Goal: Connect with others: Participate in discussion

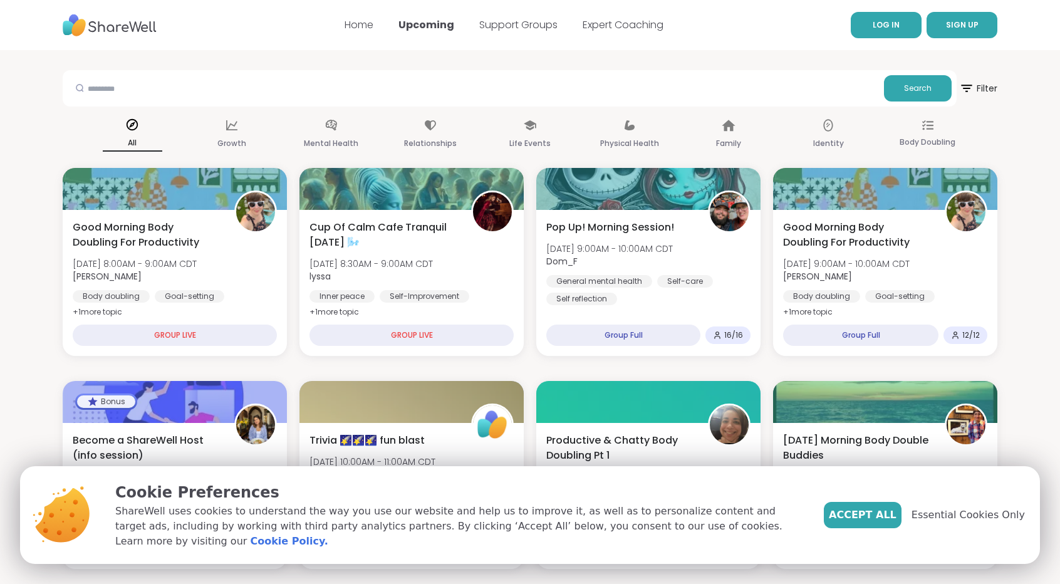
click at [872, 23] on link "LOG IN" at bounding box center [885, 25] width 71 height 26
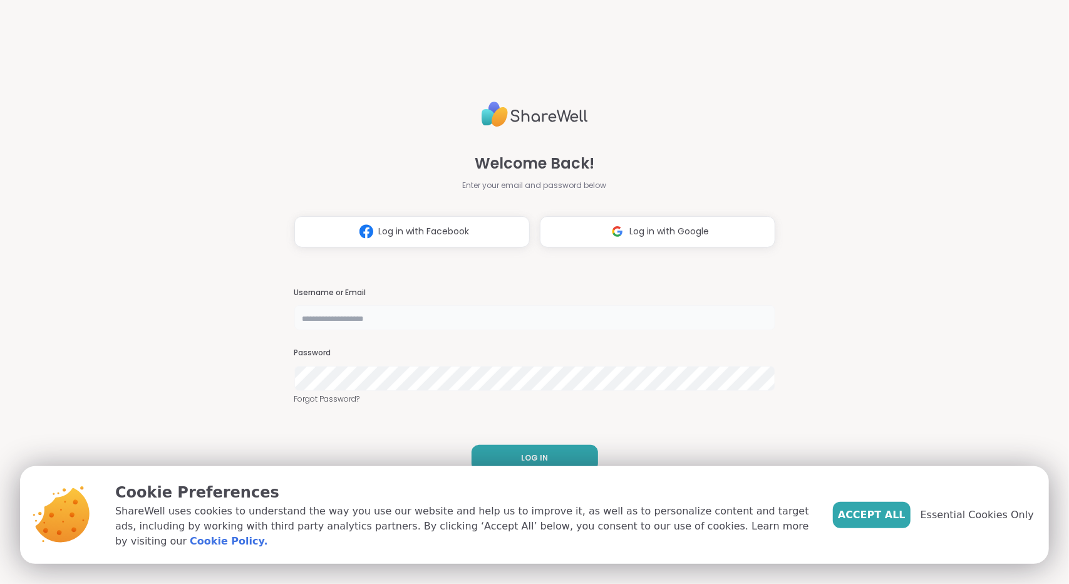
type input "**********"
click at [562, 446] on button "LOG IN" at bounding box center [535, 458] width 126 height 26
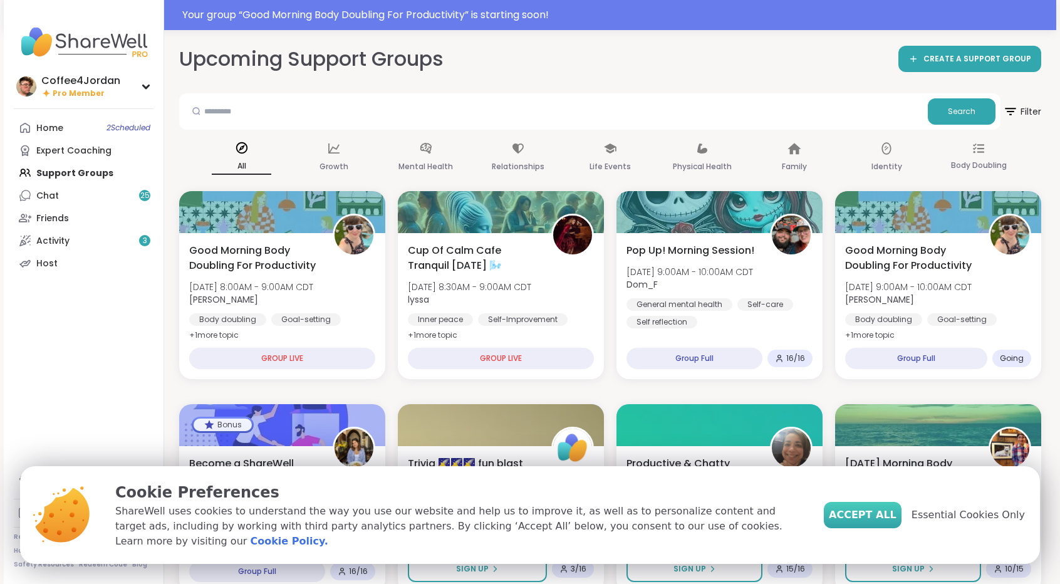
click at [891, 520] on span "Accept All" at bounding box center [862, 514] width 68 height 15
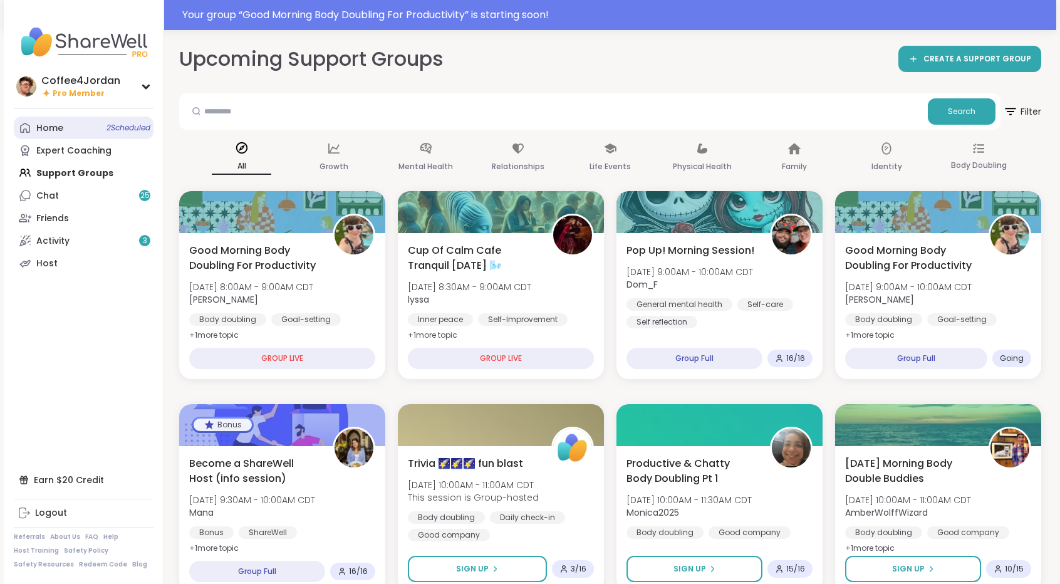
click at [130, 135] on link "Home 2 Scheduled" at bounding box center [84, 127] width 140 height 23
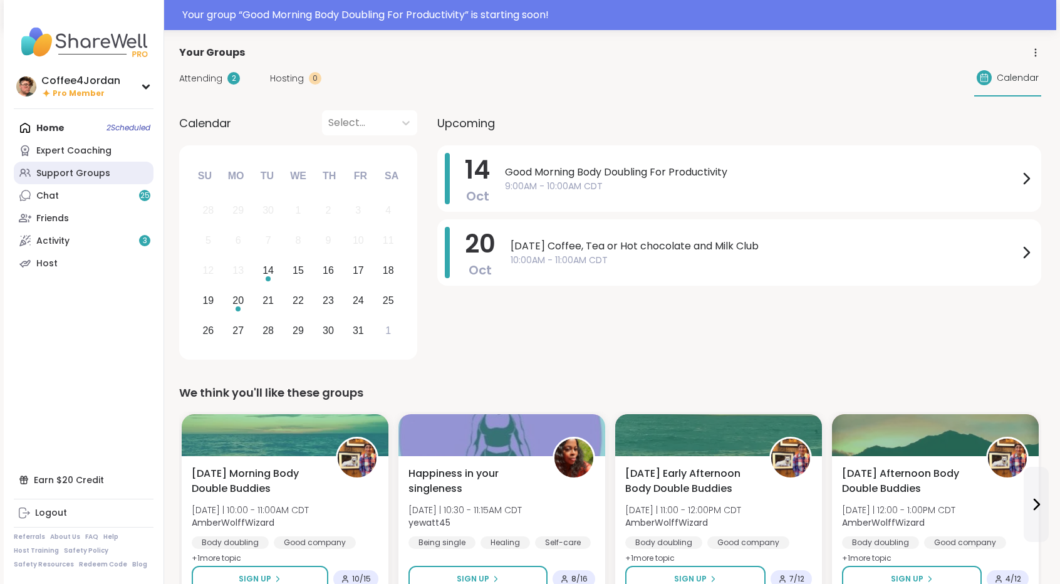
click at [109, 174] on link "Support Groups" at bounding box center [84, 173] width 140 height 23
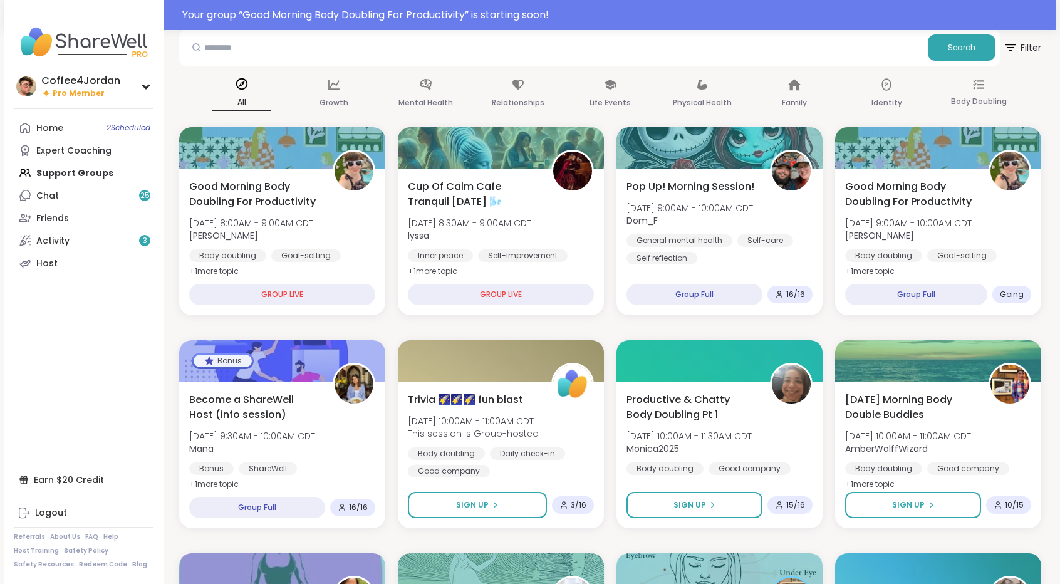
scroll to position [88, 0]
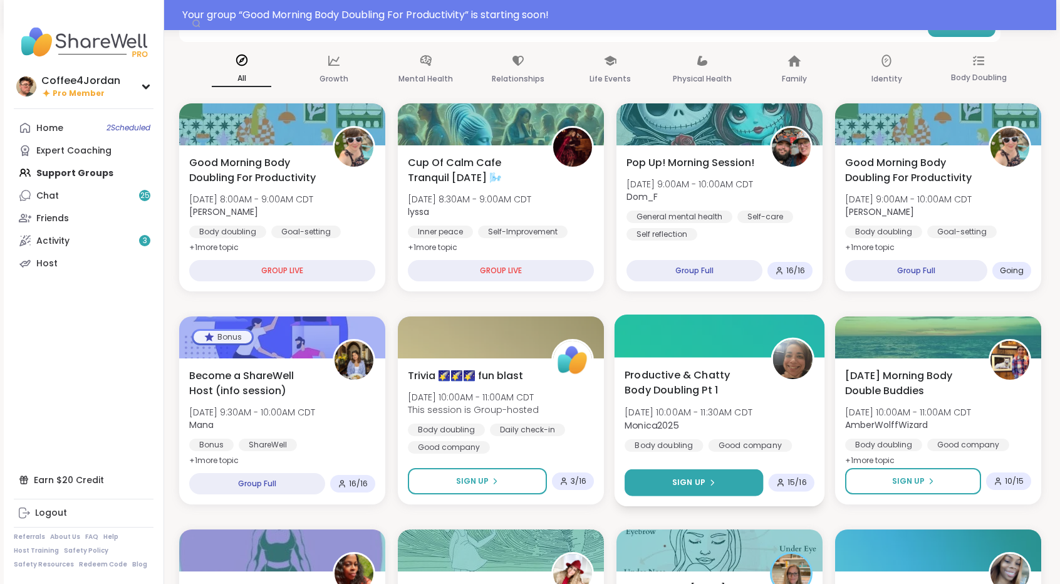
click at [743, 469] on button "Sign Up" at bounding box center [693, 482] width 138 height 27
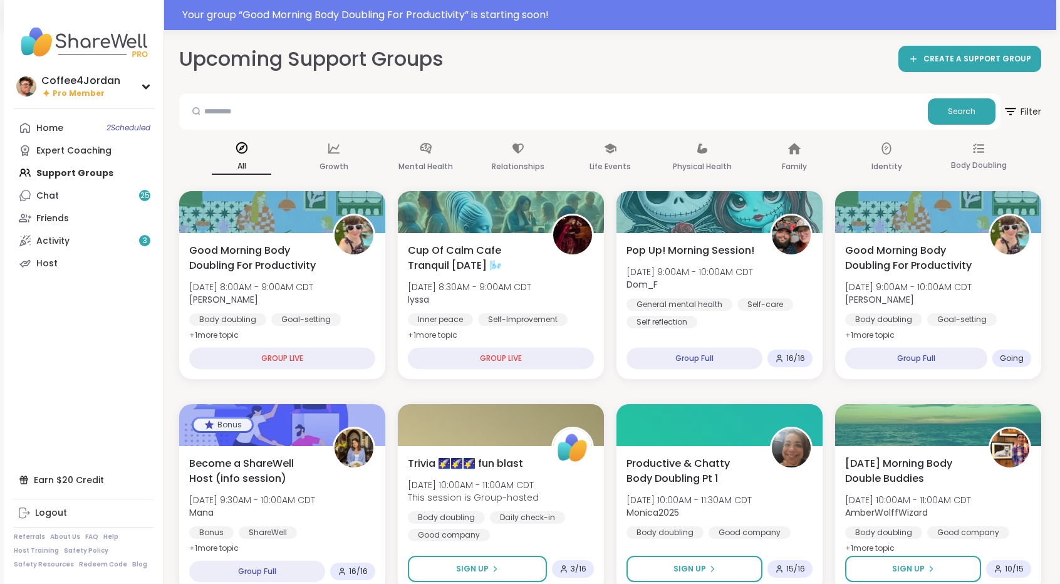
scroll to position [93, 0]
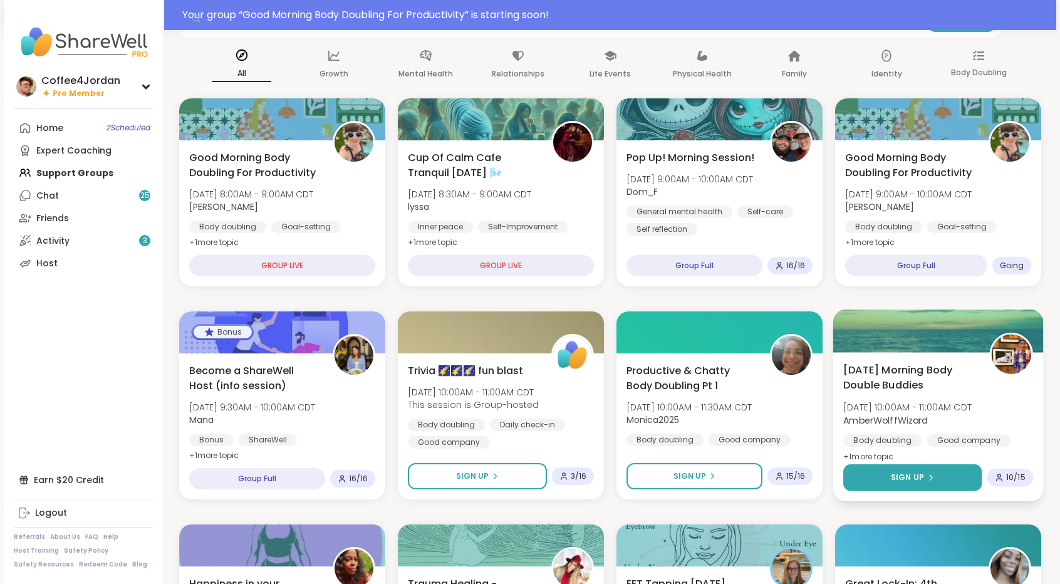
click at [931, 473] on div "Sign Up" at bounding box center [911, 477] width 43 height 11
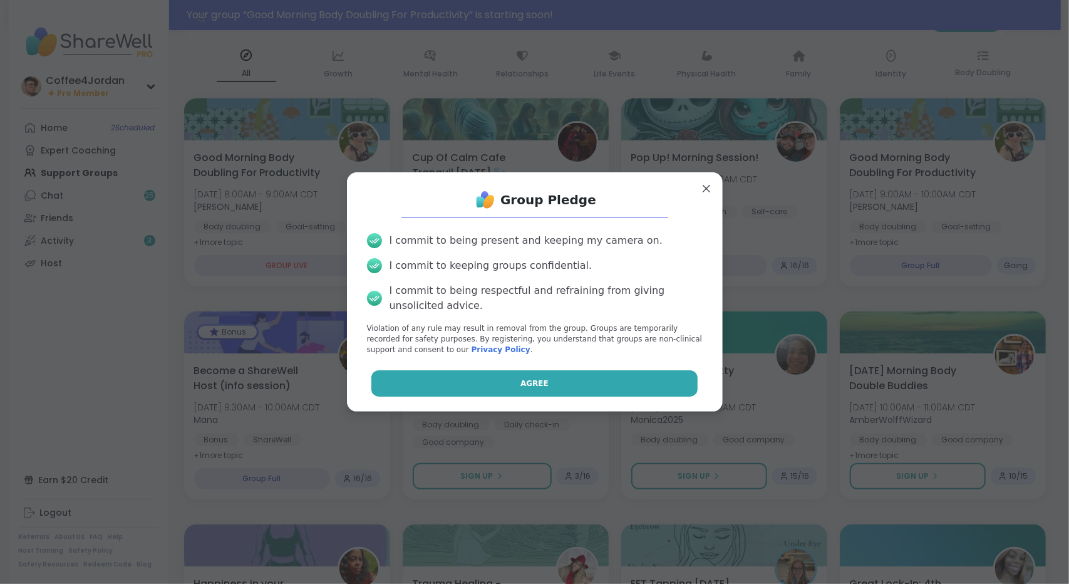
click at [627, 393] on button "Agree" at bounding box center [534, 383] width 326 height 26
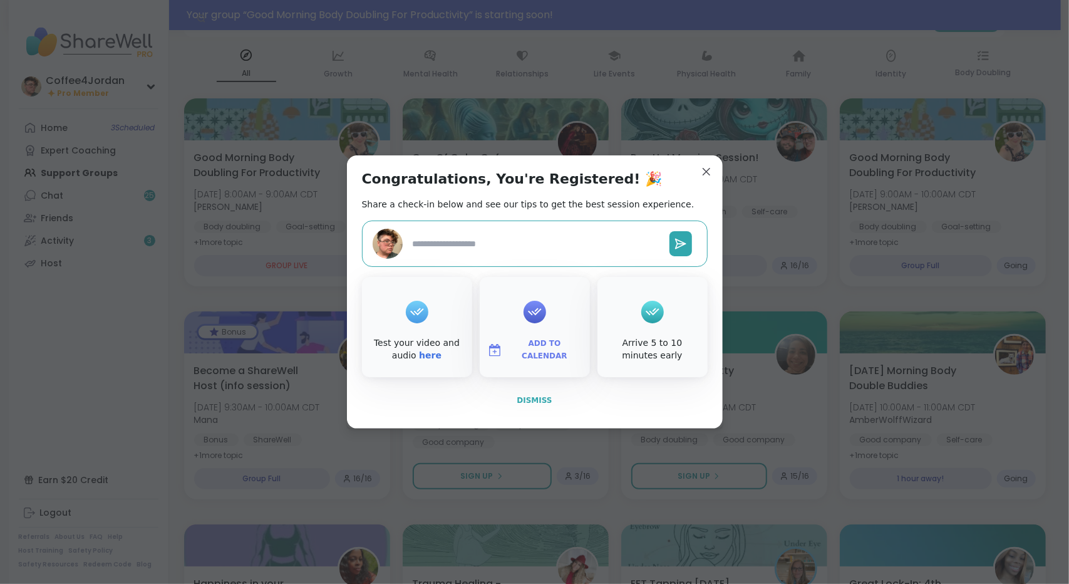
click at [527, 401] on span "Dismiss" at bounding box center [534, 400] width 35 height 9
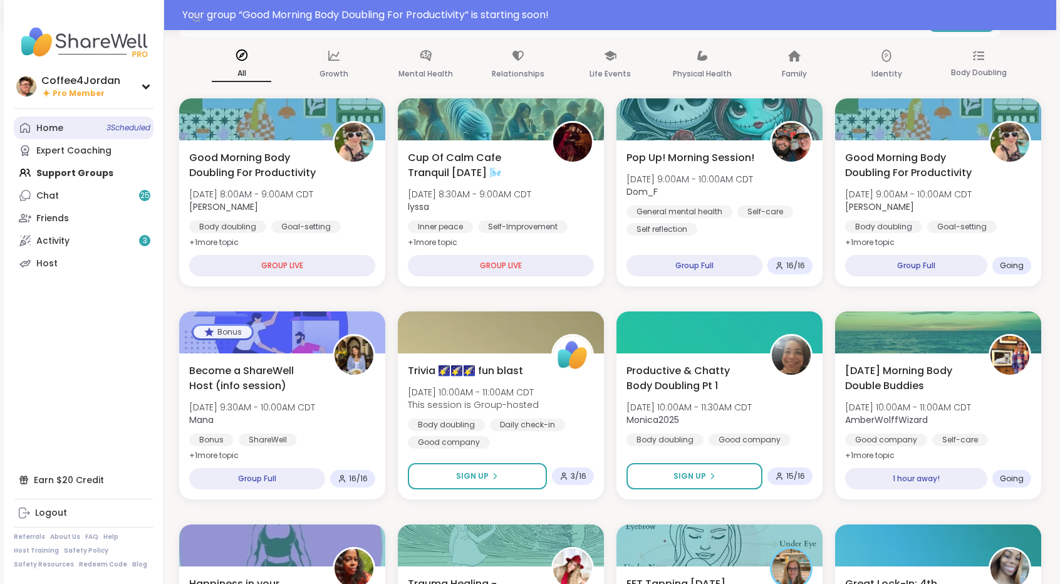
click at [132, 132] on span "3 Scheduled" at bounding box center [128, 128] width 44 height 10
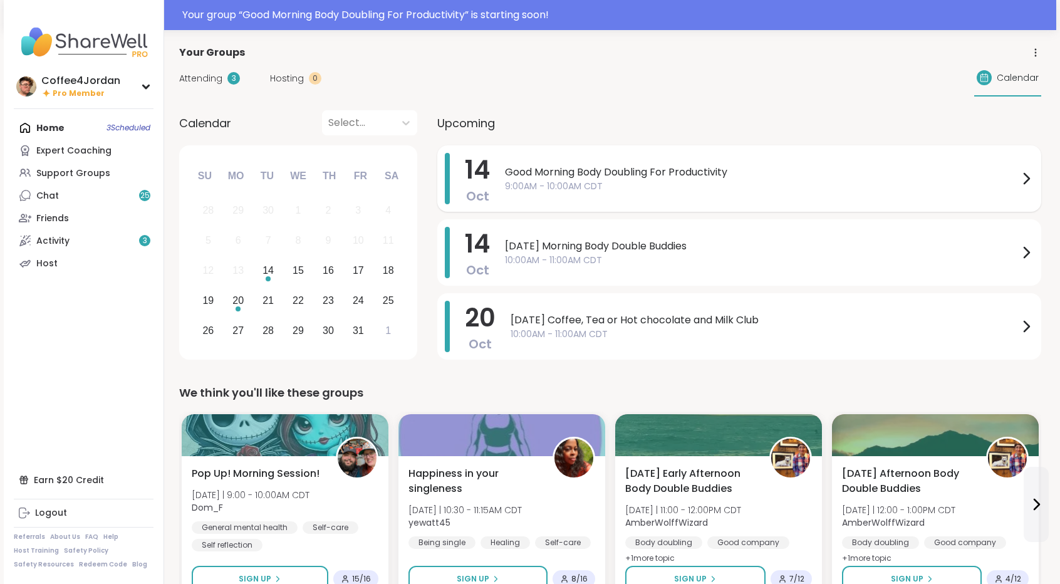
click at [575, 197] on div "Good Morning Body Doubling For Productivity 9:00AM - 10:00AM CDT" at bounding box center [769, 178] width 529 height 51
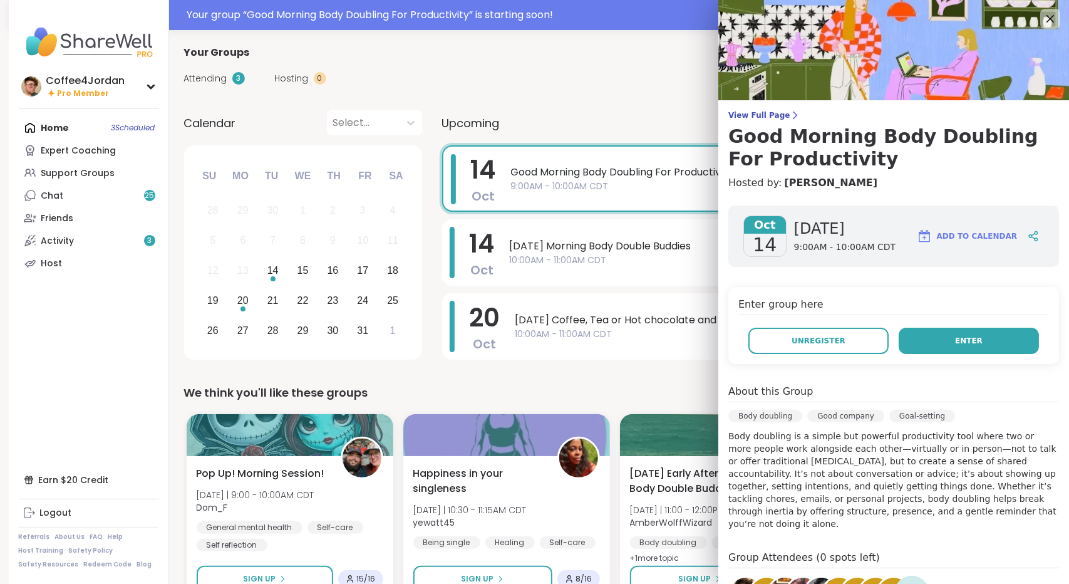
click at [971, 338] on button "Enter" at bounding box center [969, 340] width 140 height 26
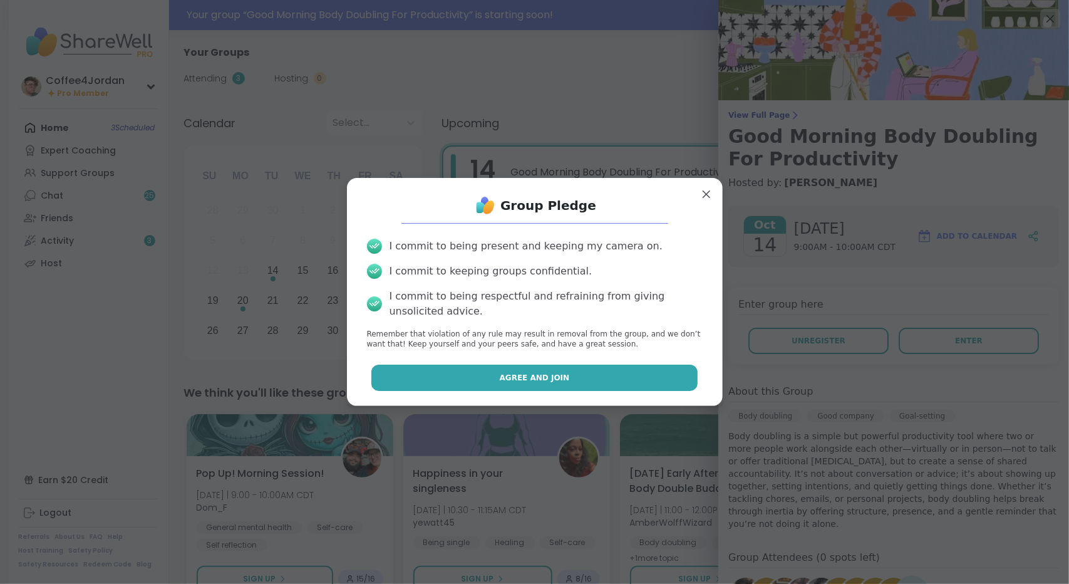
click at [622, 388] on button "Agree and Join" at bounding box center [534, 377] width 326 height 26
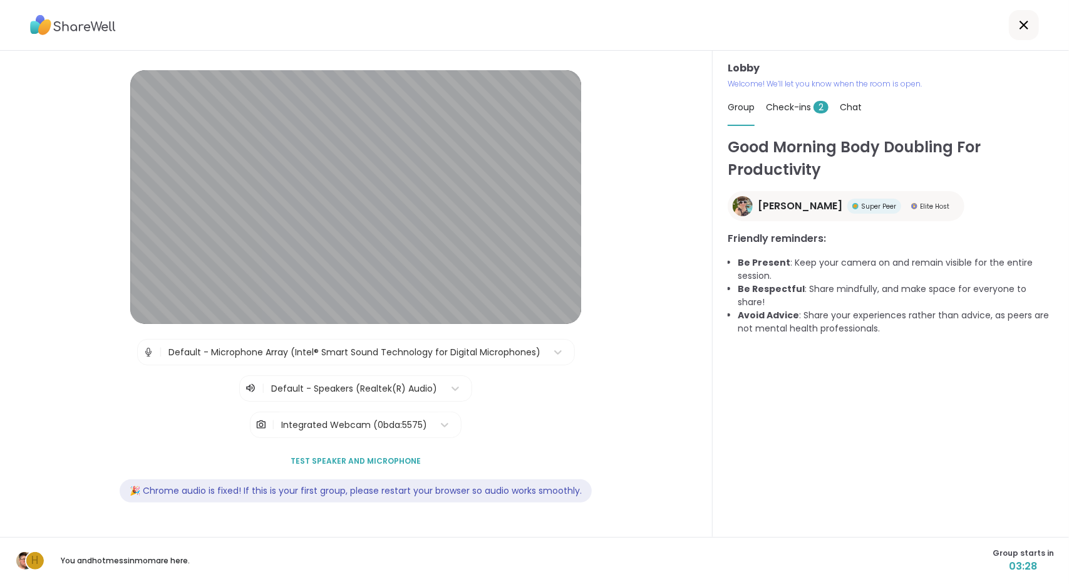
click at [808, 98] on div "Check-ins 2" at bounding box center [797, 107] width 63 height 35
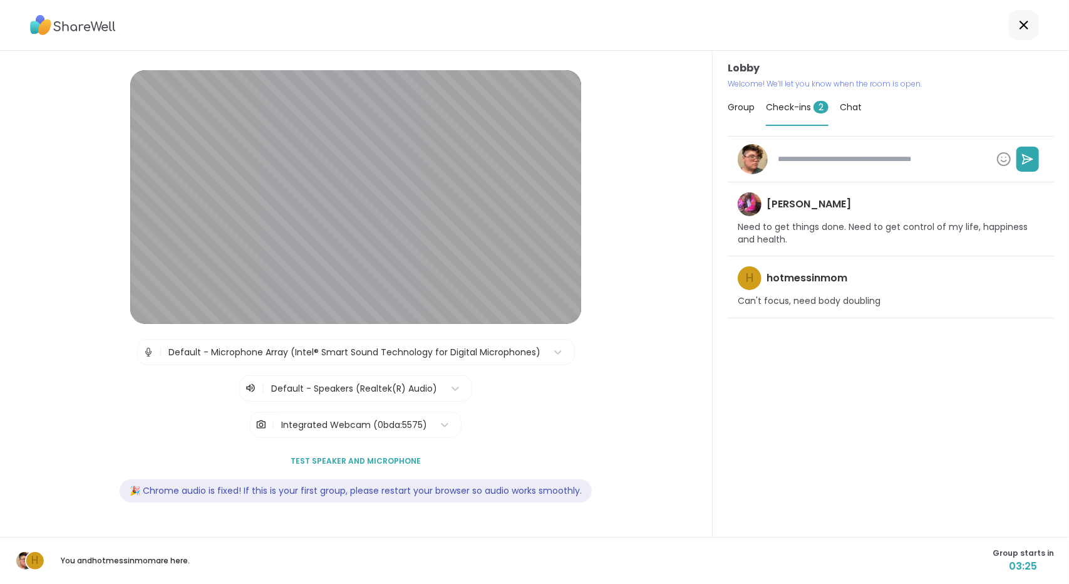
type textarea "*"
click at [746, 102] on span "Group" at bounding box center [741, 107] width 27 height 13
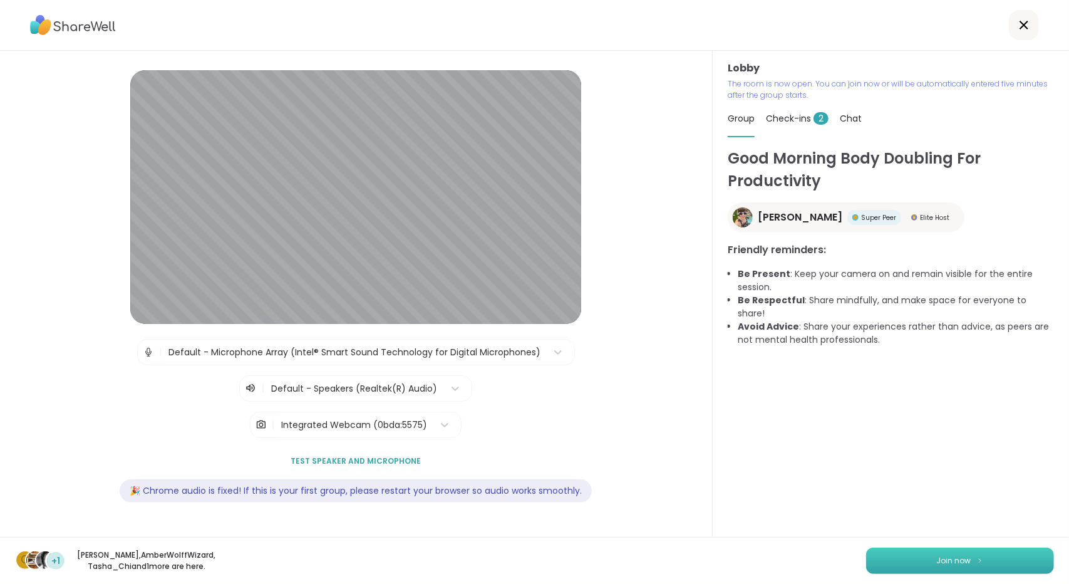
click at [937, 558] on span "Join now" at bounding box center [954, 560] width 34 height 11
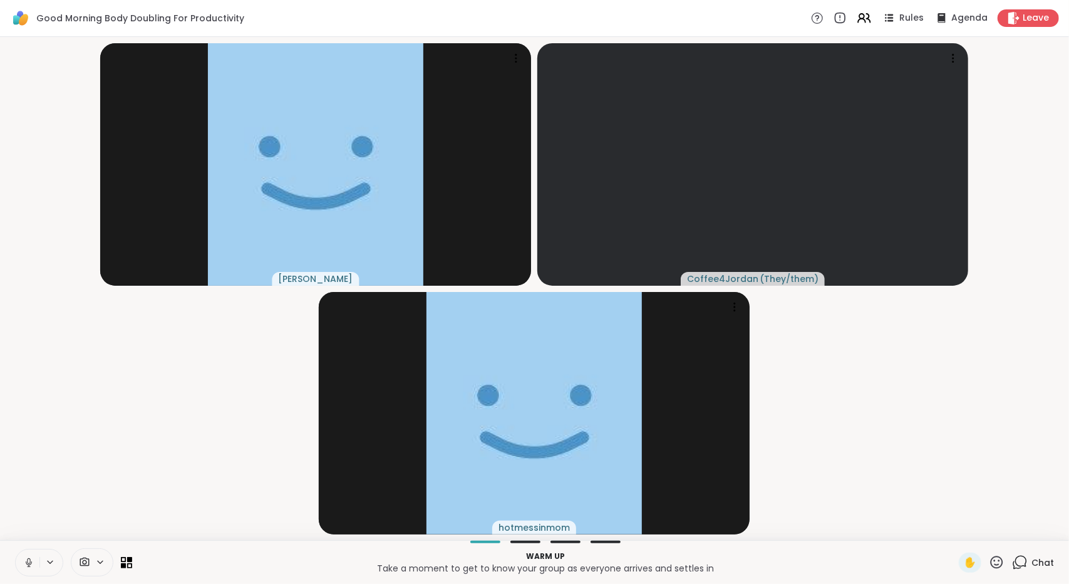
click at [24, 554] on button at bounding box center [28, 562] width 24 height 26
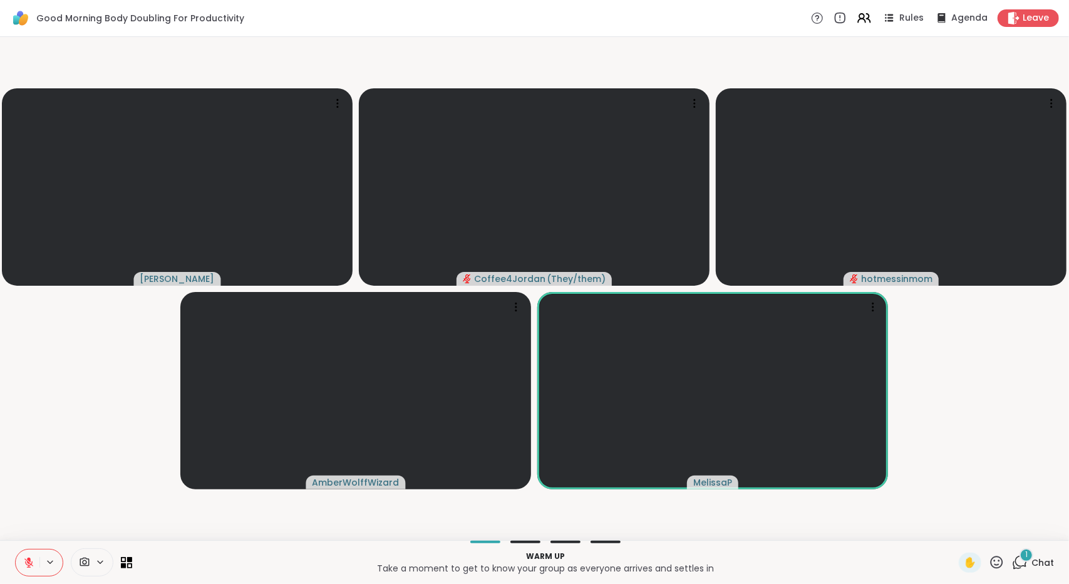
click at [1031, 565] on span "Chat" at bounding box center [1042, 562] width 23 height 13
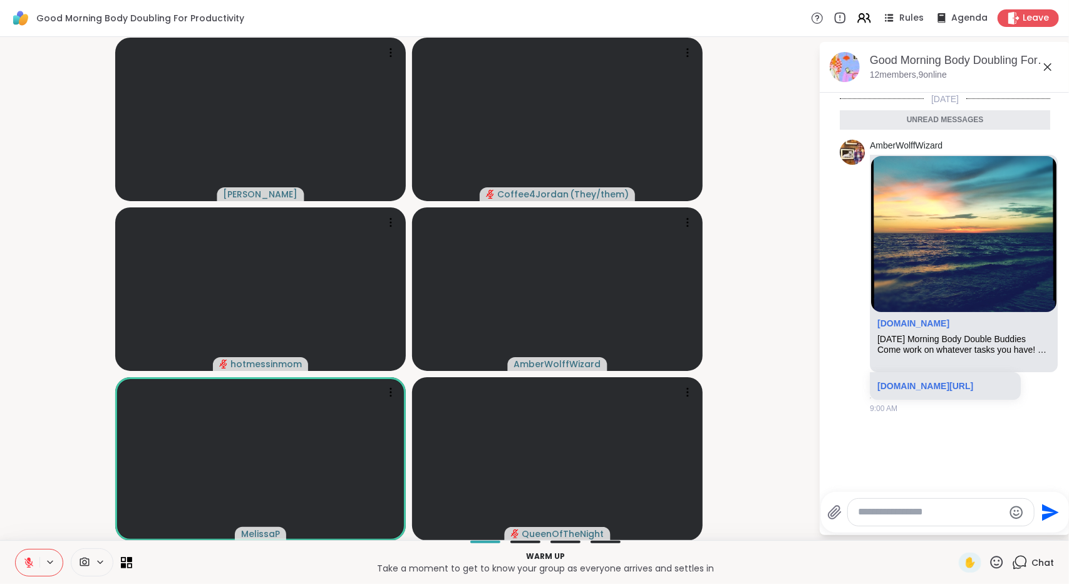
click at [1048, 66] on icon at bounding box center [1048, 67] width 8 height 8
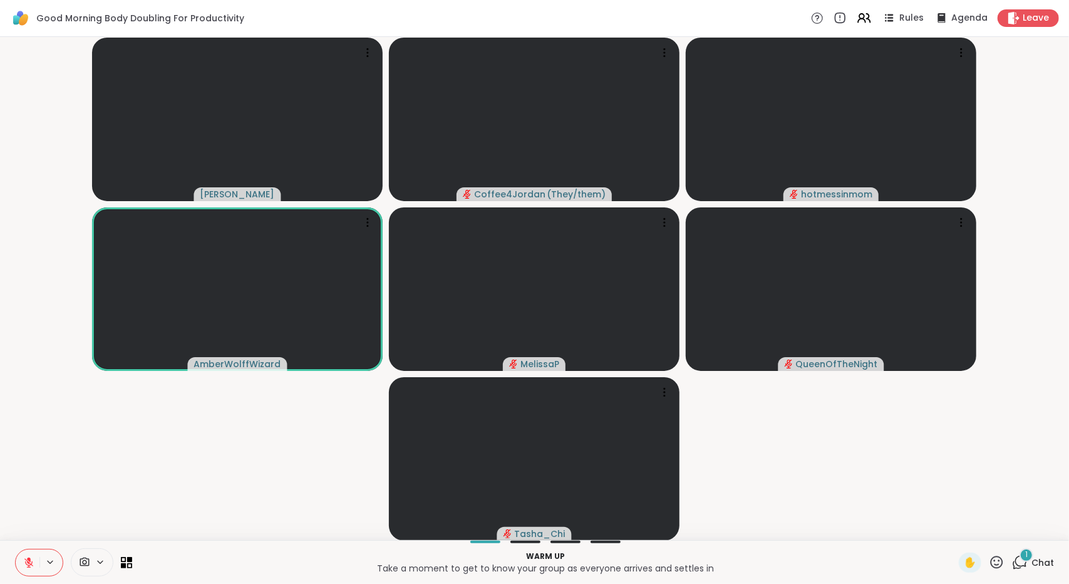
click at [1020, 569] on div "1 Chat" at bounding box center [1033, 562] width 42 height 20
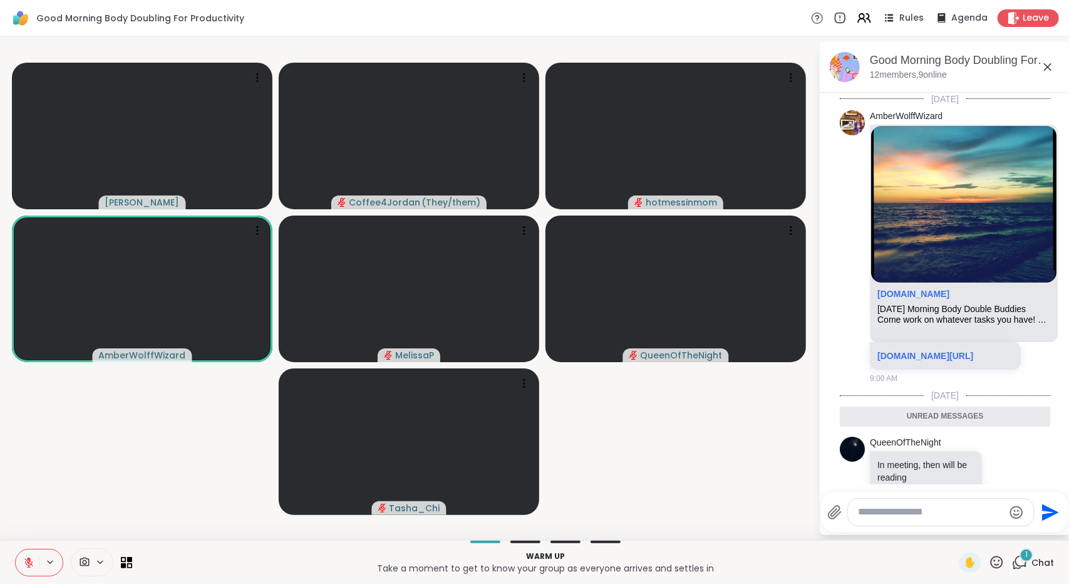
scroll to position [49, 0]
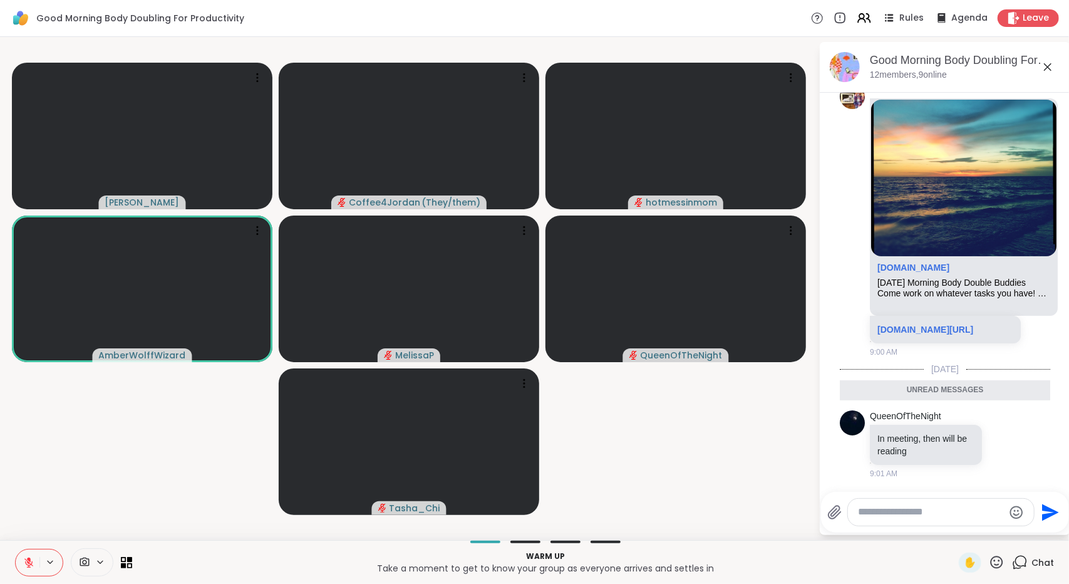
click at [1048, 64] on icon at bounding box center [1047, 66] width 15 height 15
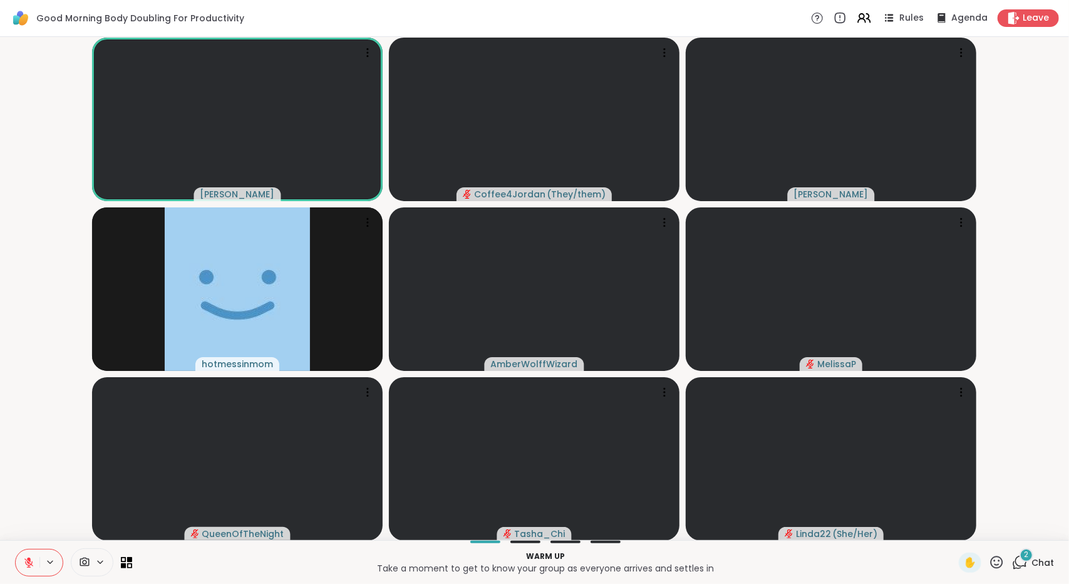
click at [1016, 569] on icon at bounding box center [1020, 562] width 16 height 16
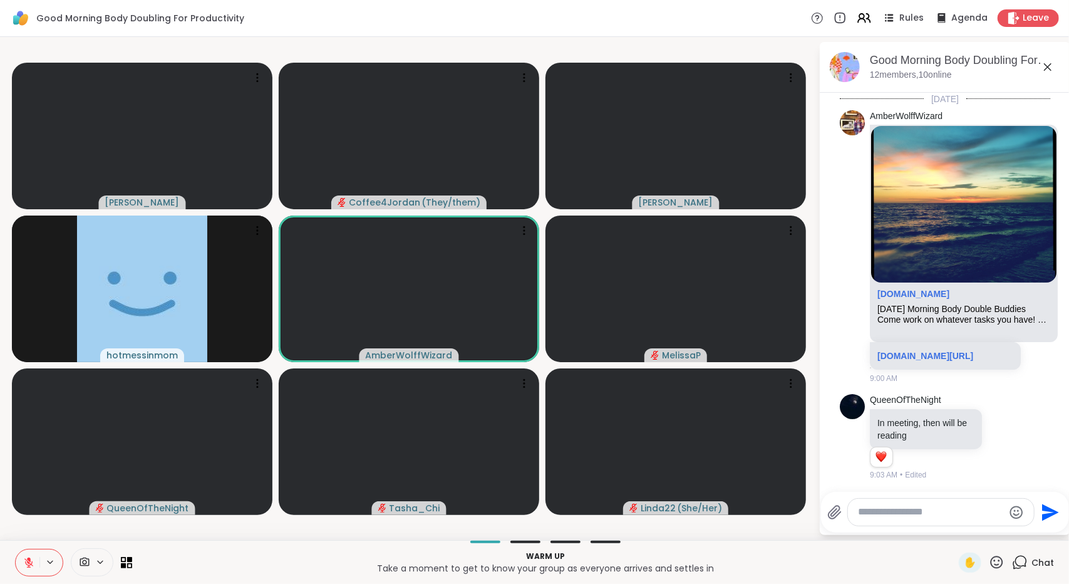
scroll to position [401, 0]
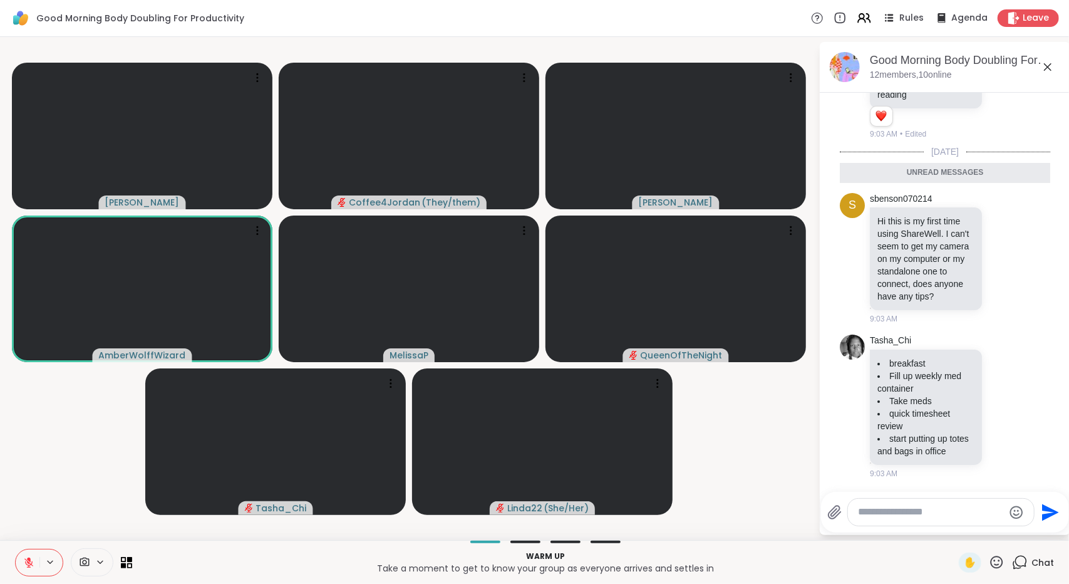
drag, startPoint x: 1050, startPoint y: 355, endPoint x: 1050, endPoint y: 363, distance: 7.5
click at [1050, 363] on div "[DATE] AmberWolffWizard [DOMAIN_NAME] [DATE] Morning Body Double Buddies Come w…" at bounding box center [945, 118] width 250 height 732
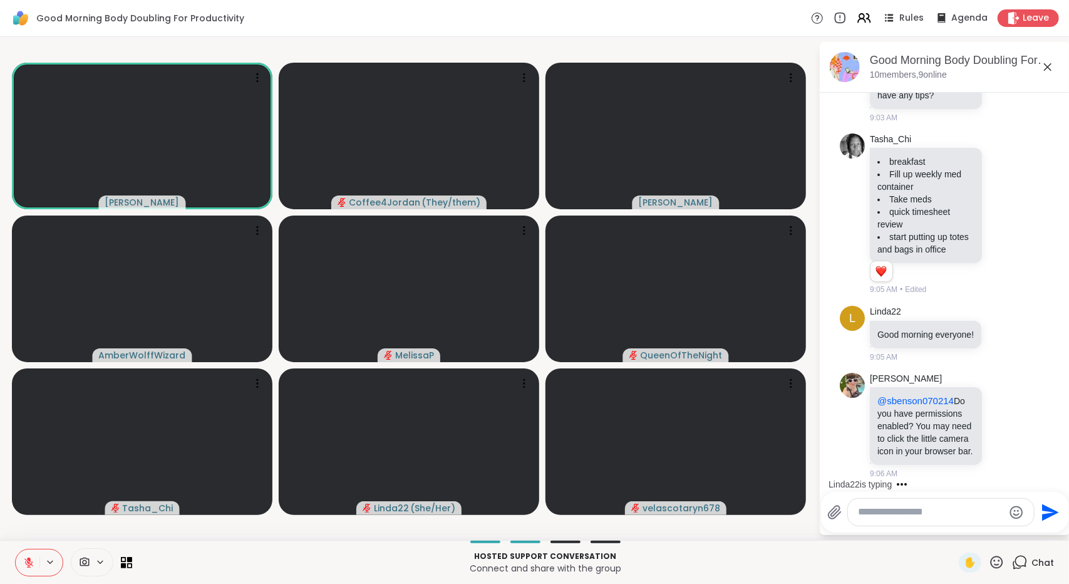
scroll to position [675, 0]
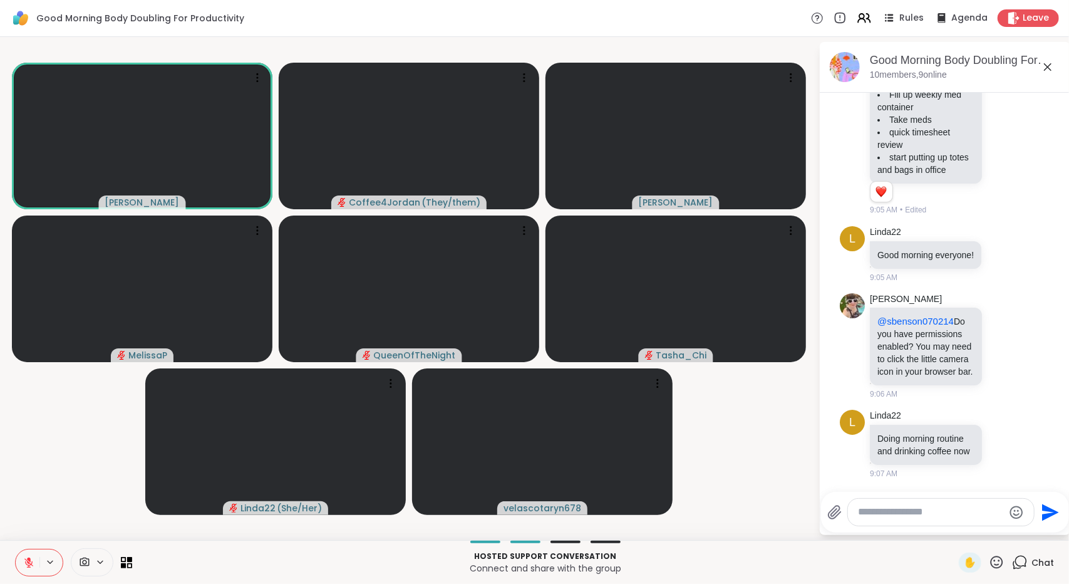
click at [989, 560] on icon at bounding box center [997, 562] width 16 height 16
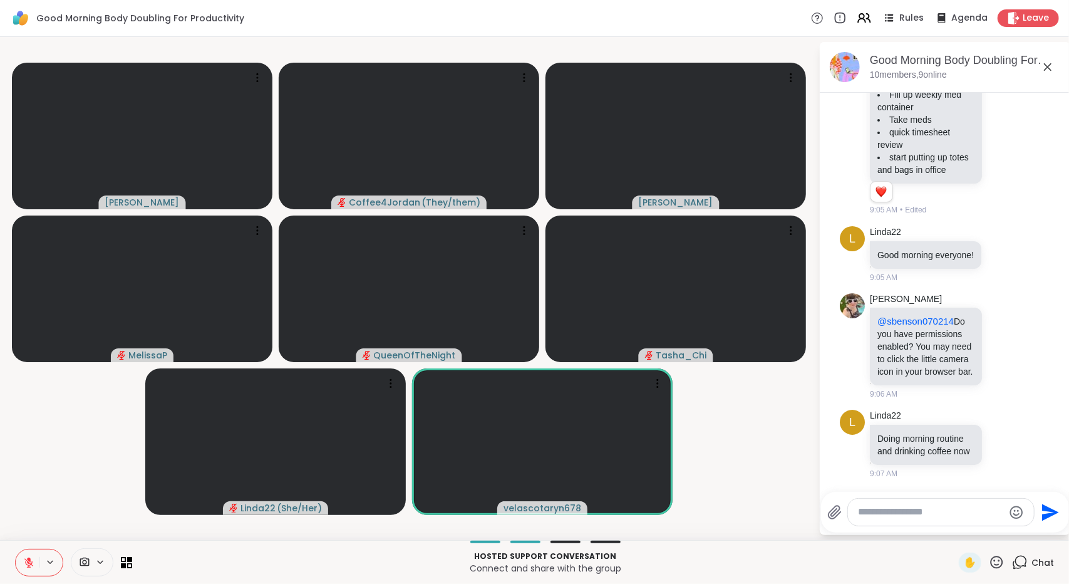
click at [792, 510] on video-player-container "[PERSON_NAME] Coffee4Jordan ( They/them ) [PERSON_NAME] [PERSON_NAME] Tasha_Chi…" at bounding box center [409, 288] width 803 height 493
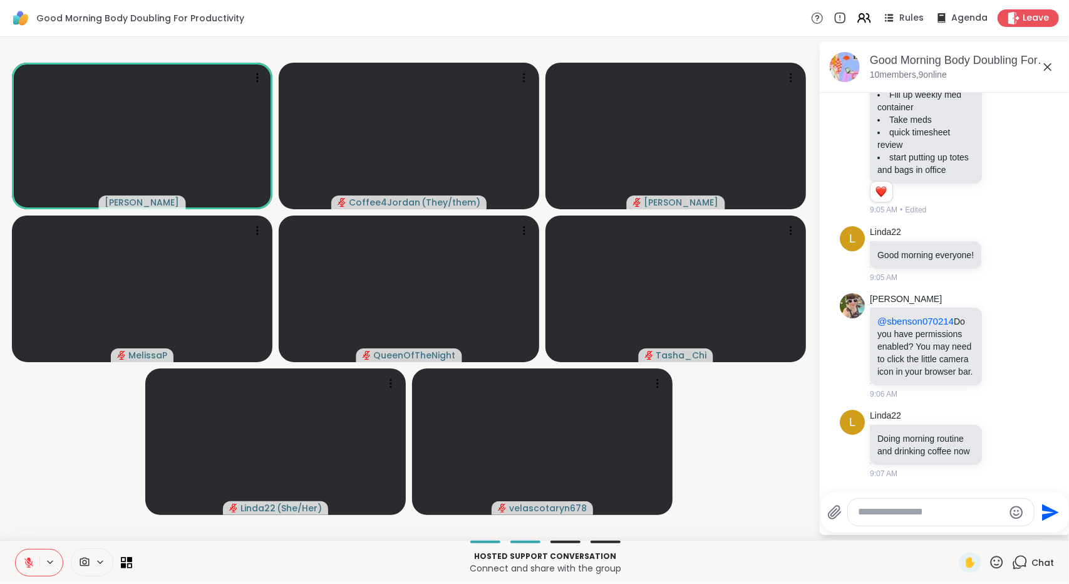
click at [946, 508] on textarea "Type your message" at bounding box center [931, 511] width 146 height 13
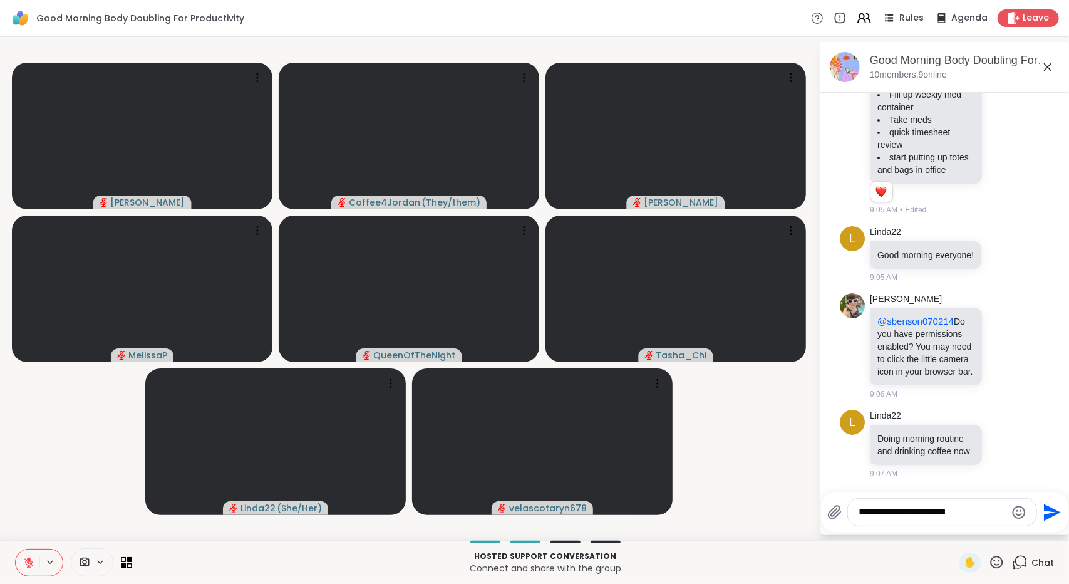
type textarea "**********"
click at [1046, 512] on icon "Send" at bounding box center [1051, 512] width 20 height 20
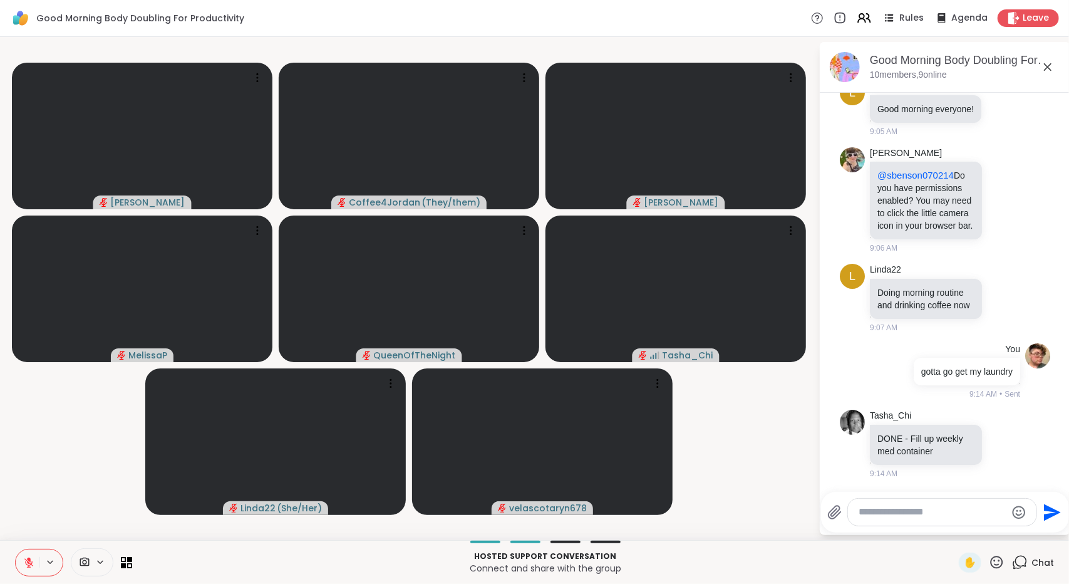
scroll to position [1182, 0]
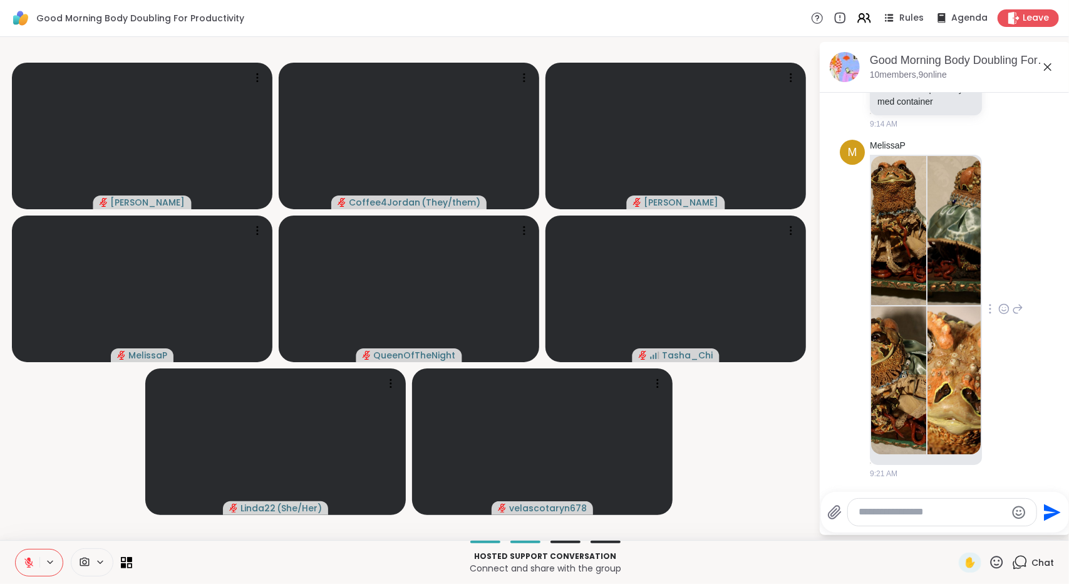
click at [911, 312] on img at bounding box center [898, 380] width 55 height 149
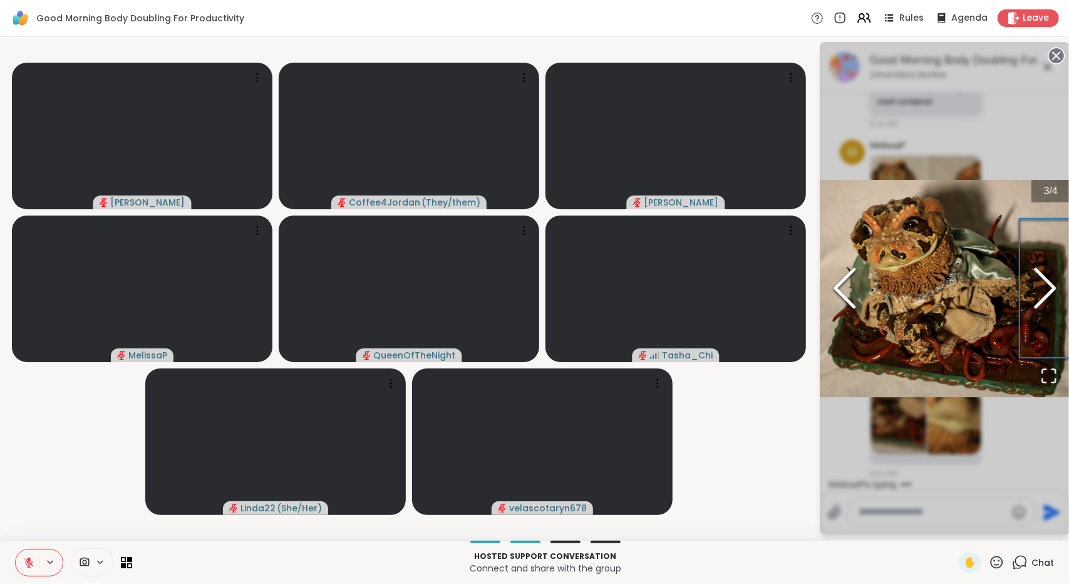
click at [1045, 291] on icon "Next Slide" at bounding box center [1045, 287] width 38 height 75
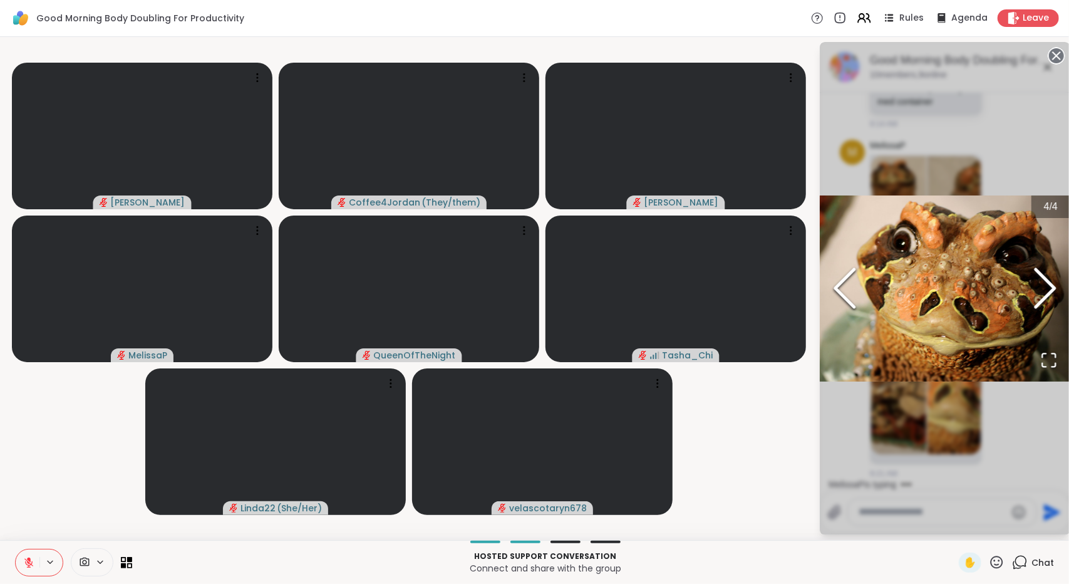
click at [1045, 291] on icon "Next Slide" at bounding box center [1045, 287] width 38 height 75
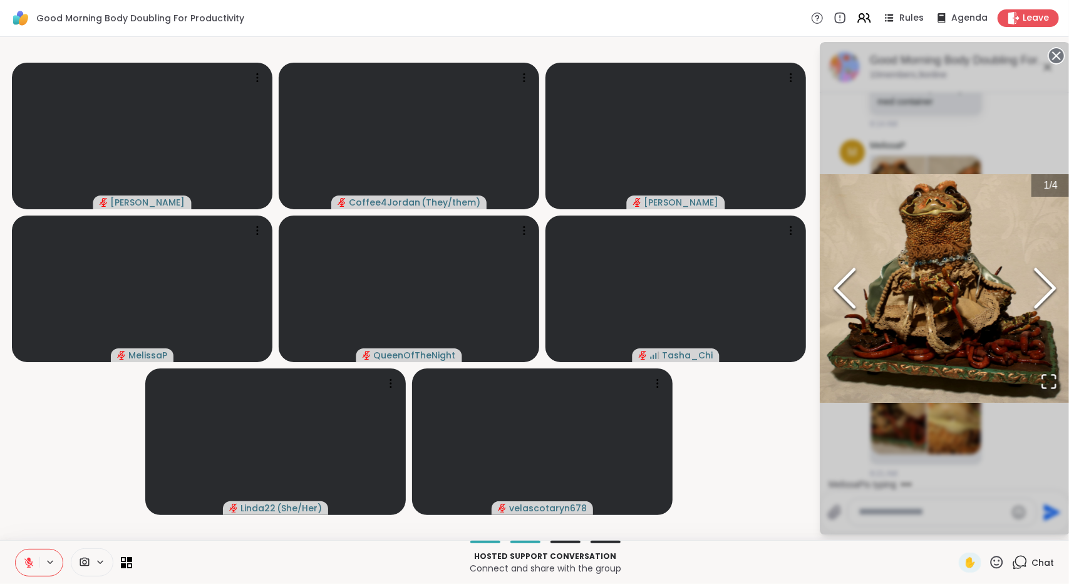
click at [1015, 423] on div "1 / 4" at bounding box center [945, 288] width 250 height 493
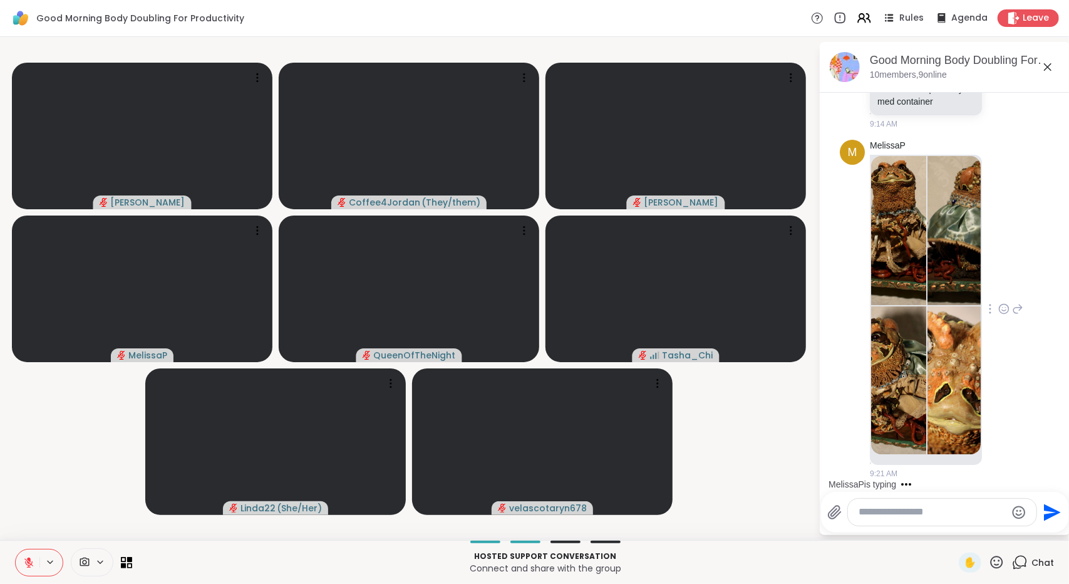
click at [998, 302] on div at bounding box center [1003, 308] width 11 height 15
click at [998, 289] on div "Select Reaction: Heart" at bounding box center [1003, 288] width 11 height 11
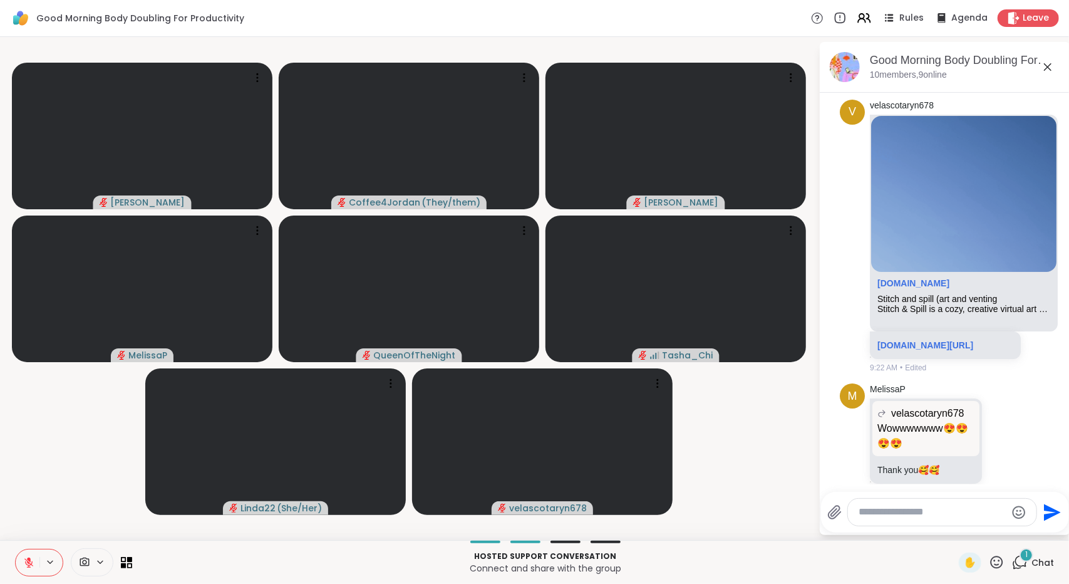
scroll to position [1820, 0]
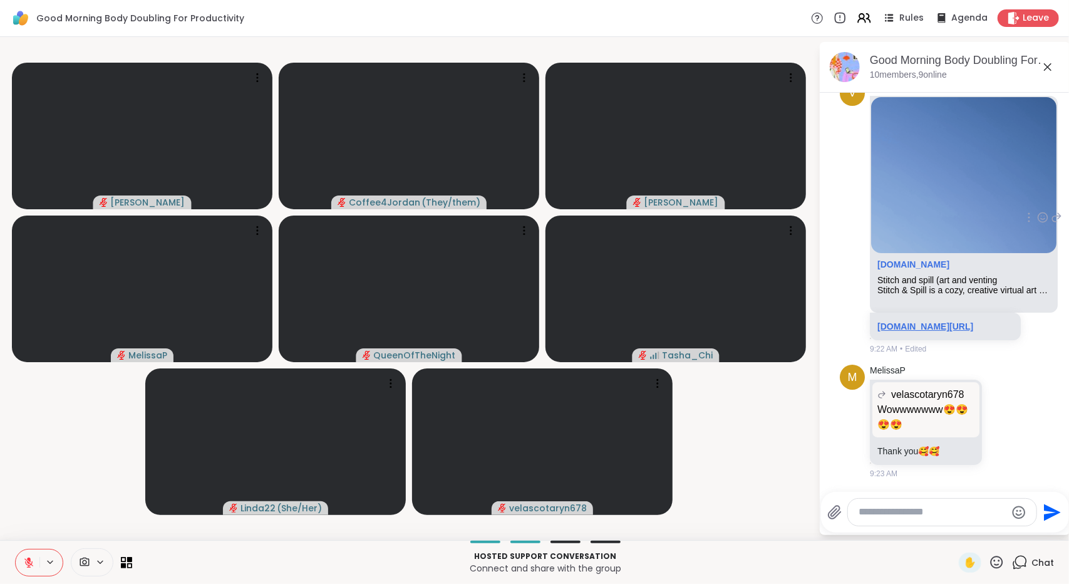
click at [917, 321] on link "[DOMAIN_NAME][URL]" at bounding box center [925, 326] width 96 height 10
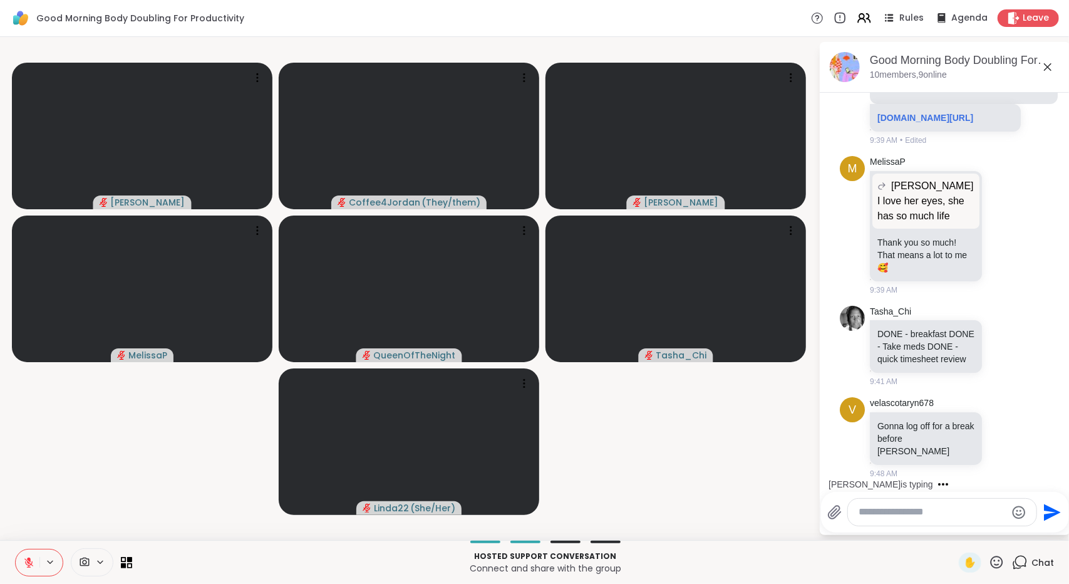
scroll to position [3084, 0]
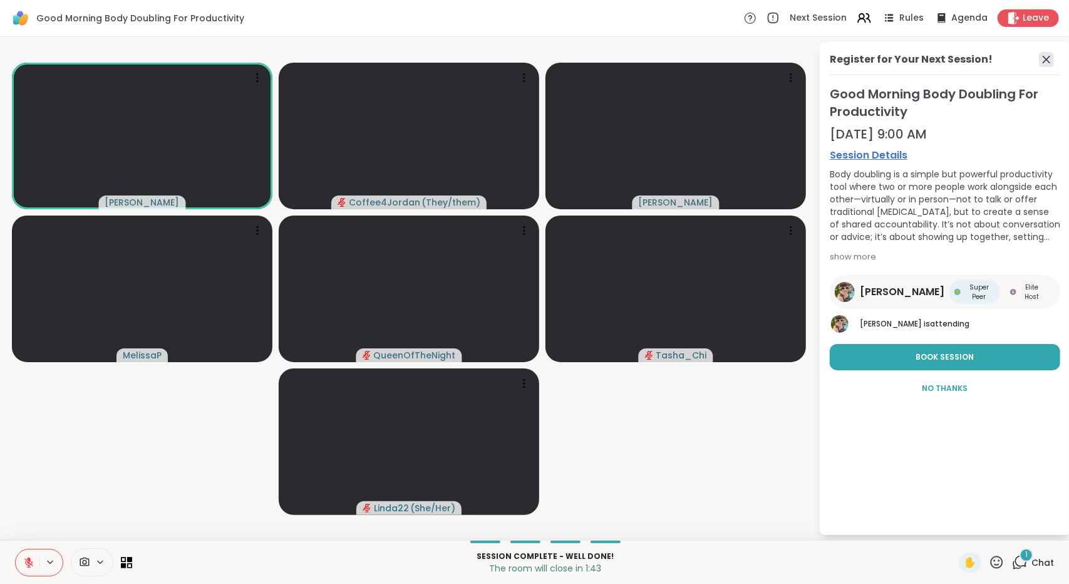
click at [1048, 64] on icon at bounding box center [1046, 59] width 15 height 15
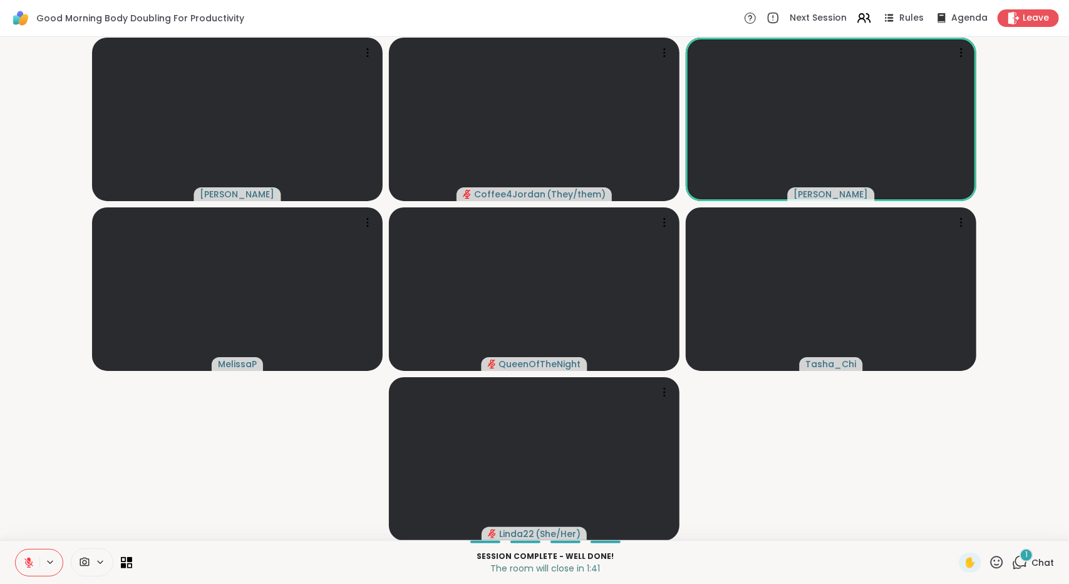
click at [1024, 574] on div "Session Complete - well done! The room will close in 1:41 ✋ 1 Chat" at bounding box center [534, 562] width 1069 height 44
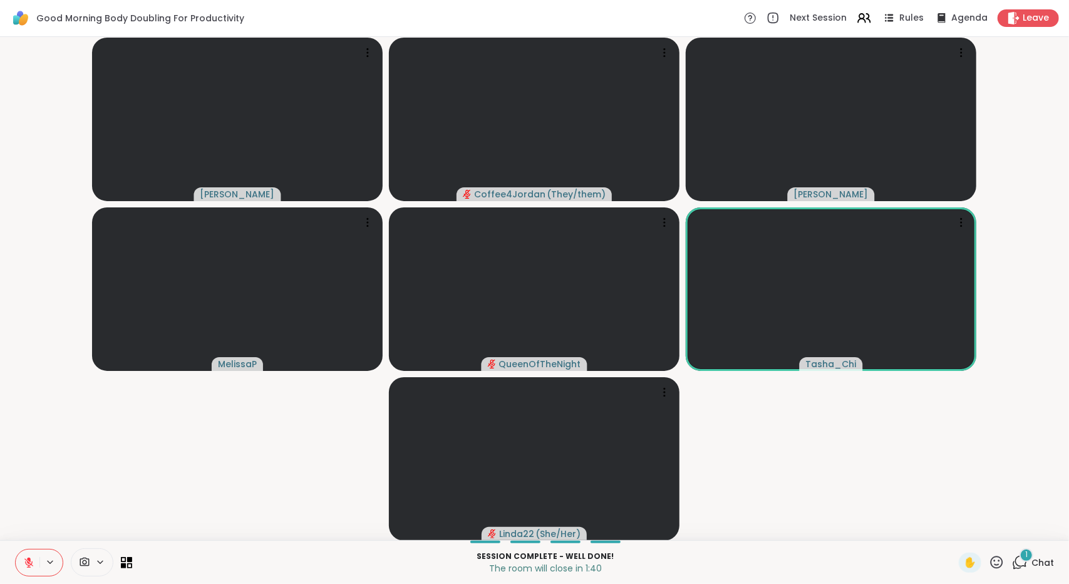
click at [1031, 565] on span "Chat" at bounding box center [1042, 562] width 23 height 13
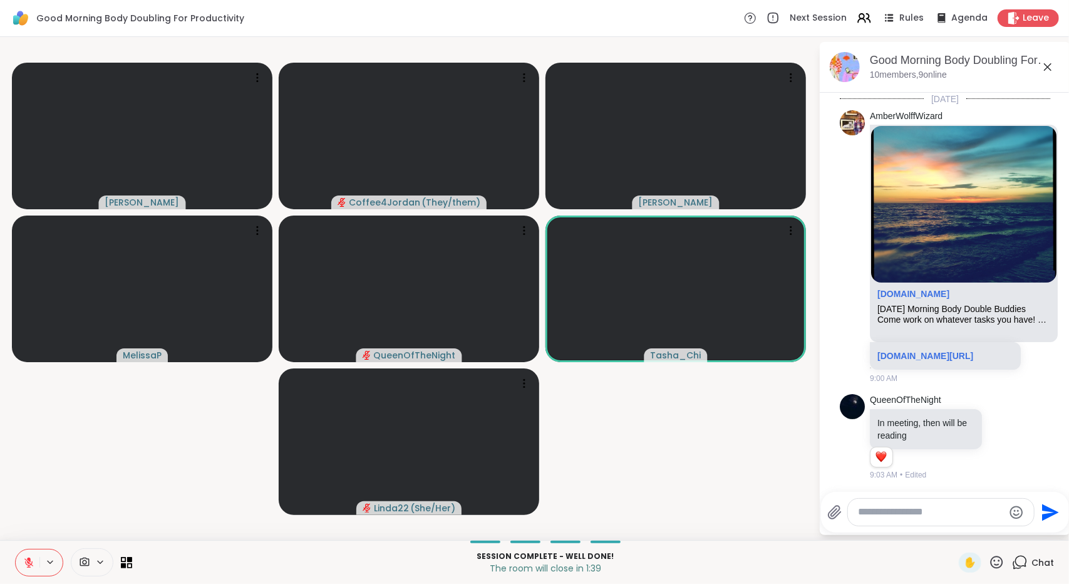
scroll to position [2976, 0]
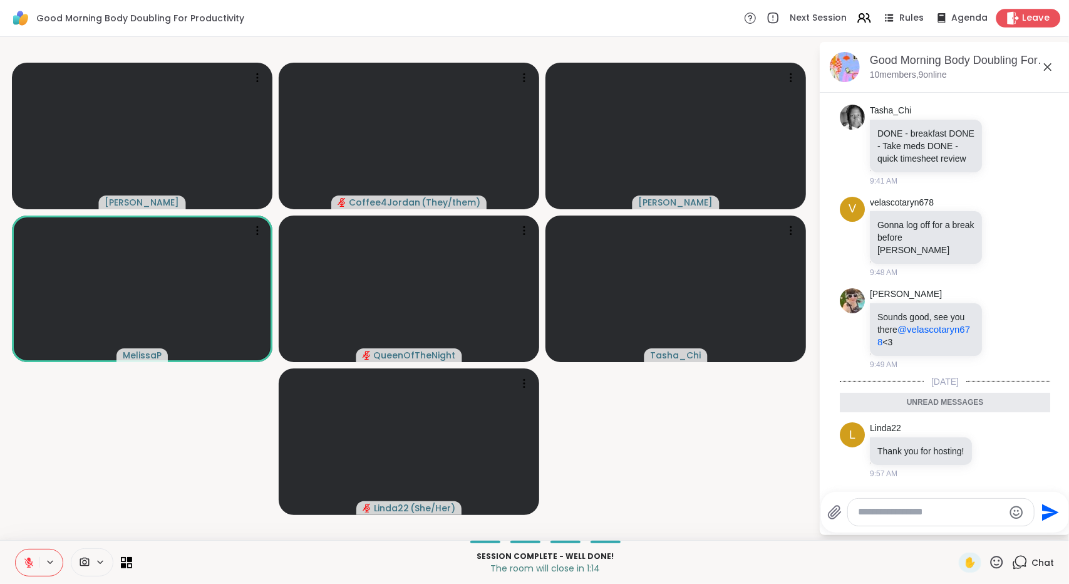
click at [1008, 17] on icon at bounding box center [1014, 17] width 12 height 13
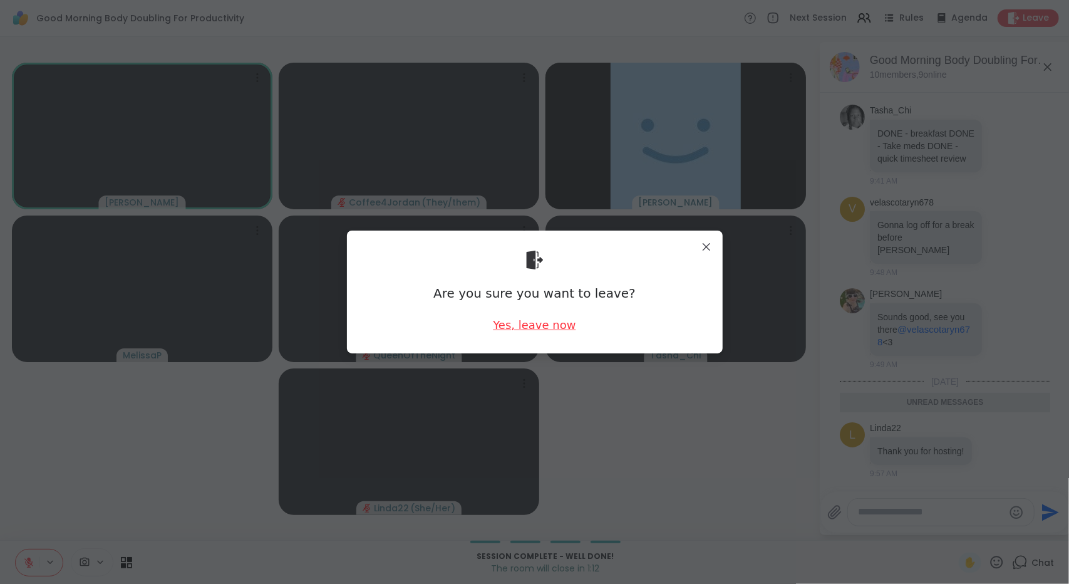
click at [535, 324] on div "Yes, leave now" at bounding box center [534, 325] width 83 height 16
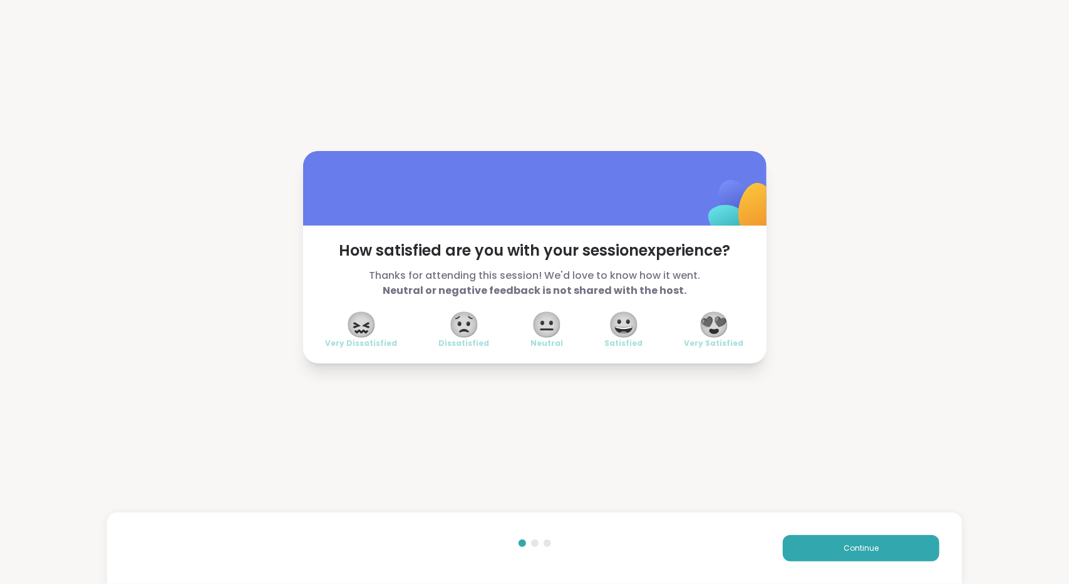
click at [708, 322] on span "😍" at bounding box center [713, 324] width 31 height 23
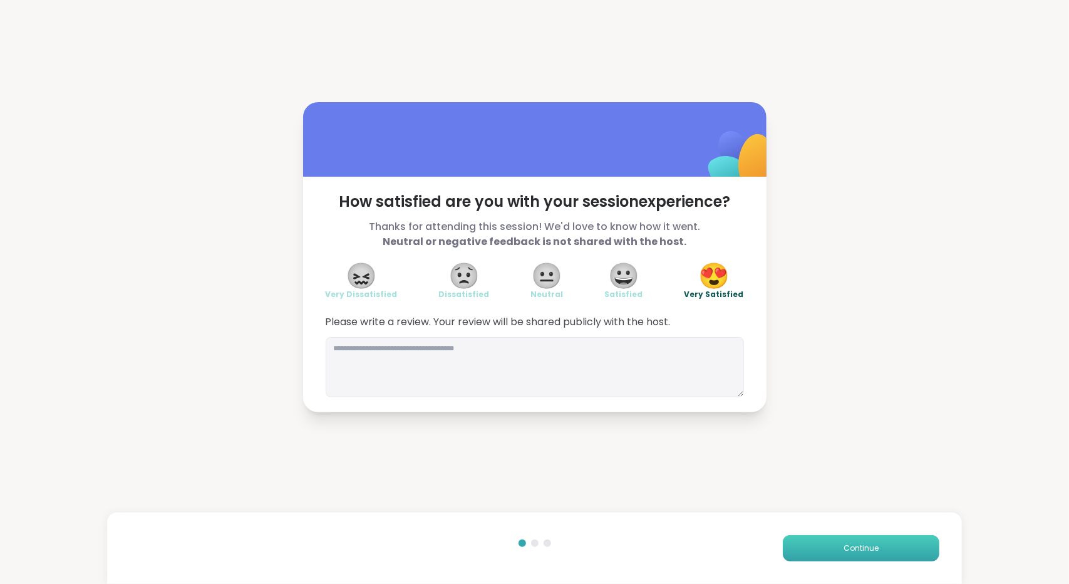
click at [868, 547] on span "Continue" at bounding box center [860, 547] width 35 height 11
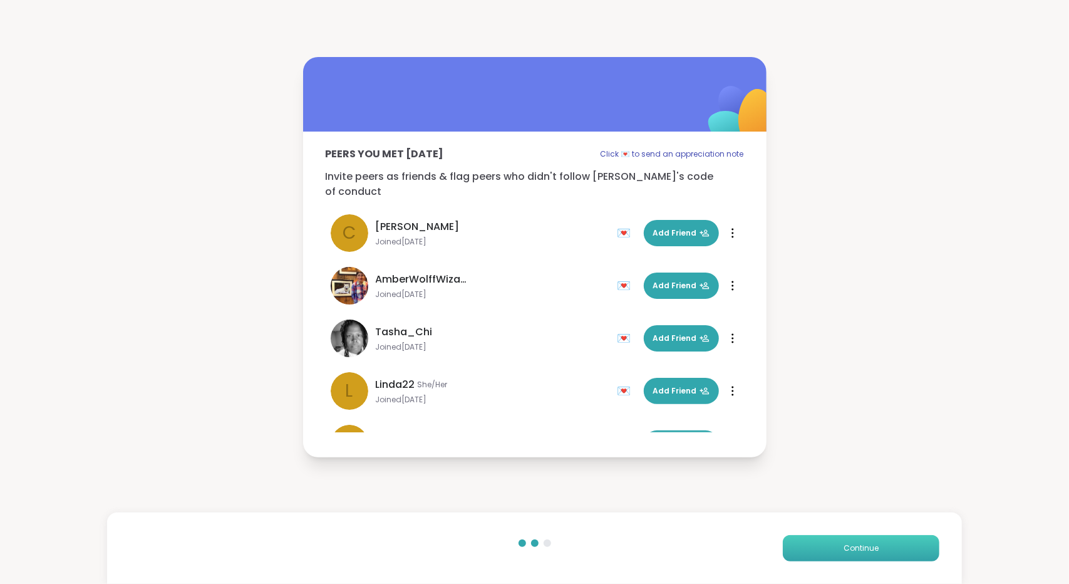
click at [868, 542] on span "Continue" at bounding box center [860, 547] width 35 height 11
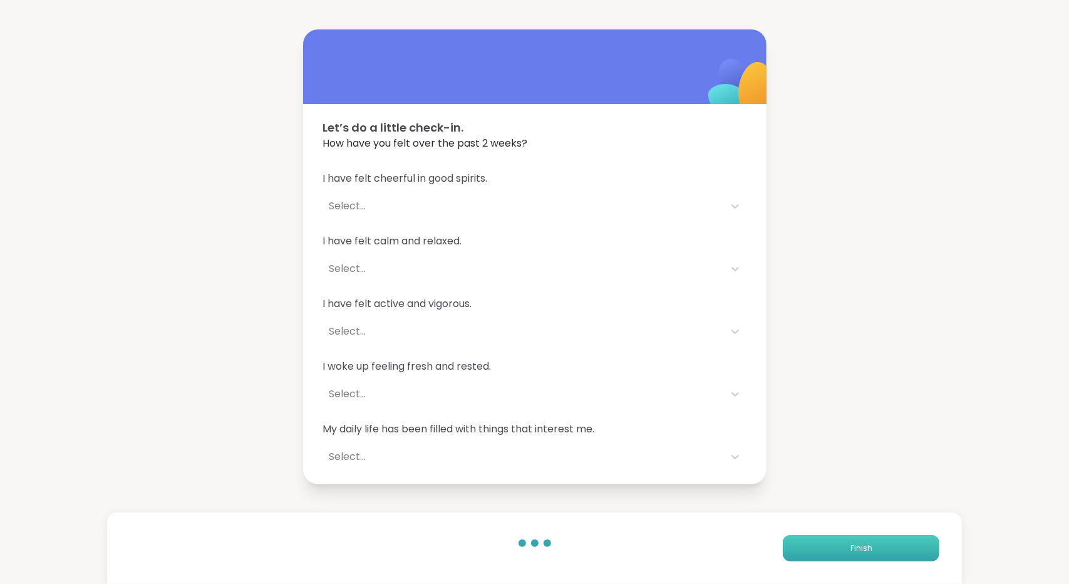
click at [868, 542] on button "Finish" at bounding box center [861, 548] width 157 height 26
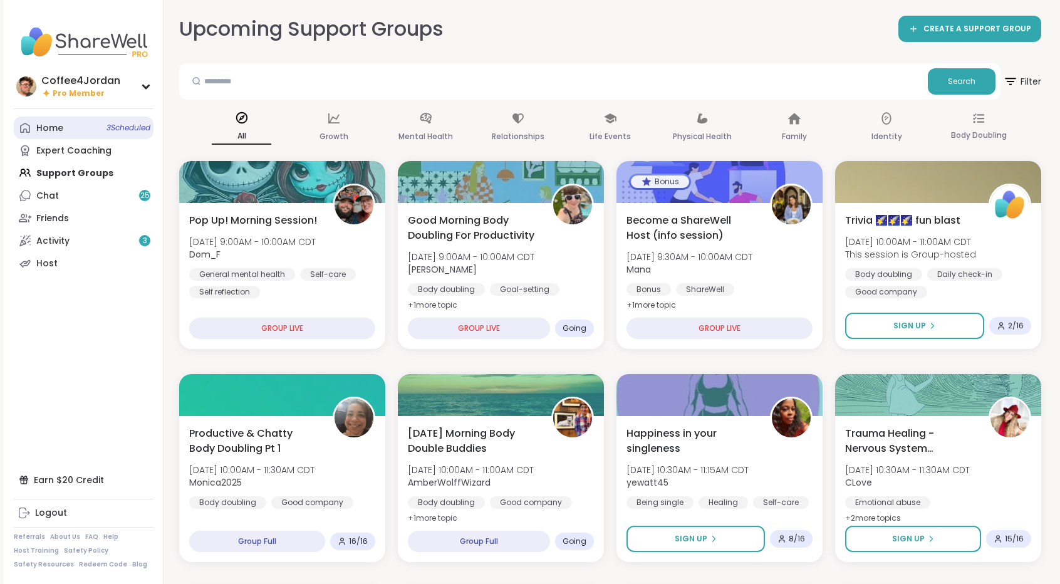
click at [80, 120] on link "Home 3 Scheduled" at bounding box center [84, 127] width 140 height 23
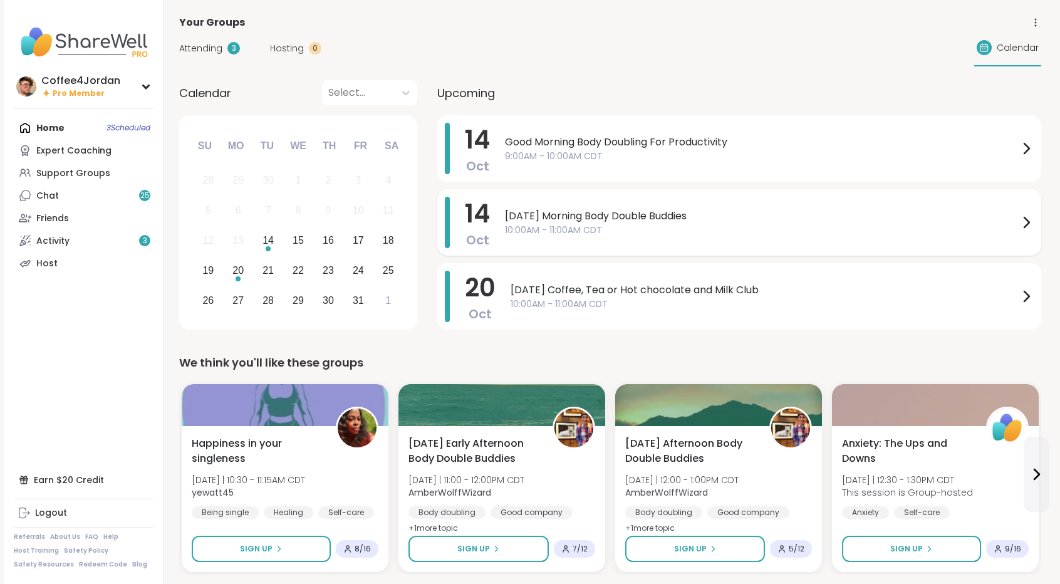
click at [588, 210] on span "[DATE] Morning Body Double Buddies" at bounding box center [761, 216] width 513 height 15
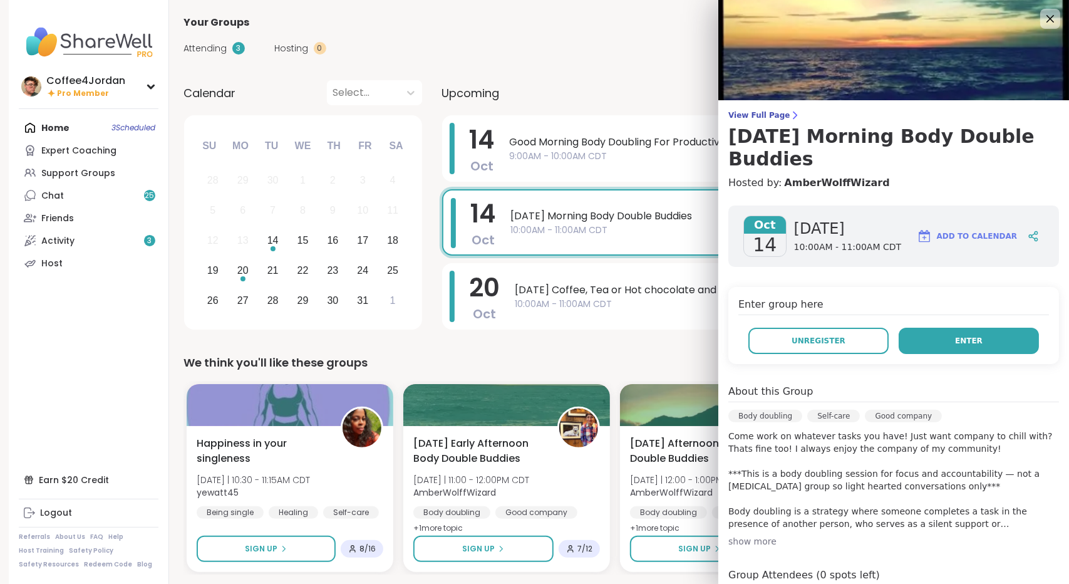
click at [914, 332] on button "Enter" at bounding box center [969, 340] width 140 height 26
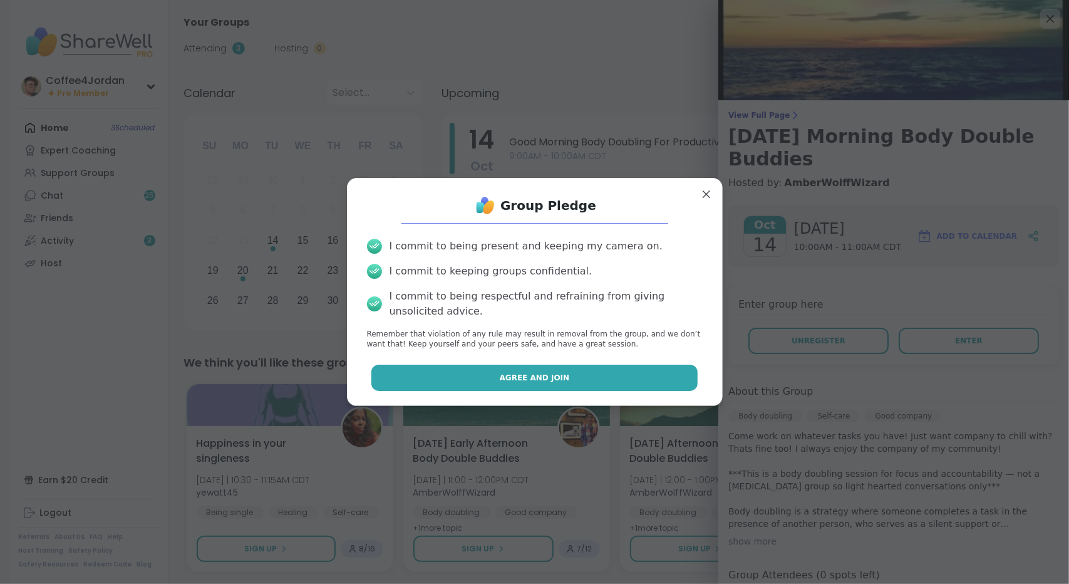
click at [612, 369] on button "Agree and Join" at bounding box center [534, 377] width 326 height 26
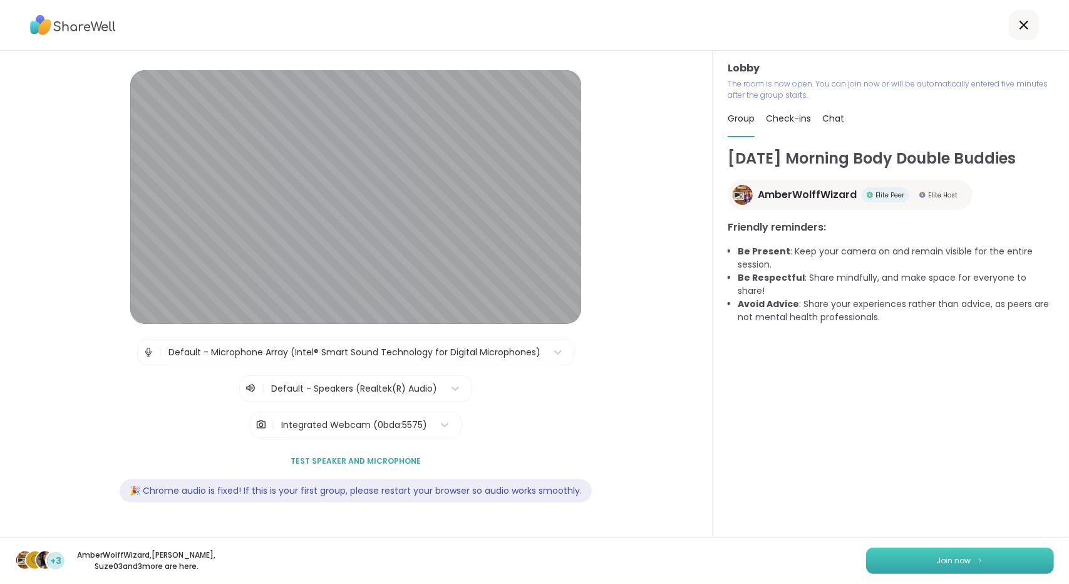
click at [976, 560] on img at bounding box center [980, 560] width 8 height 7
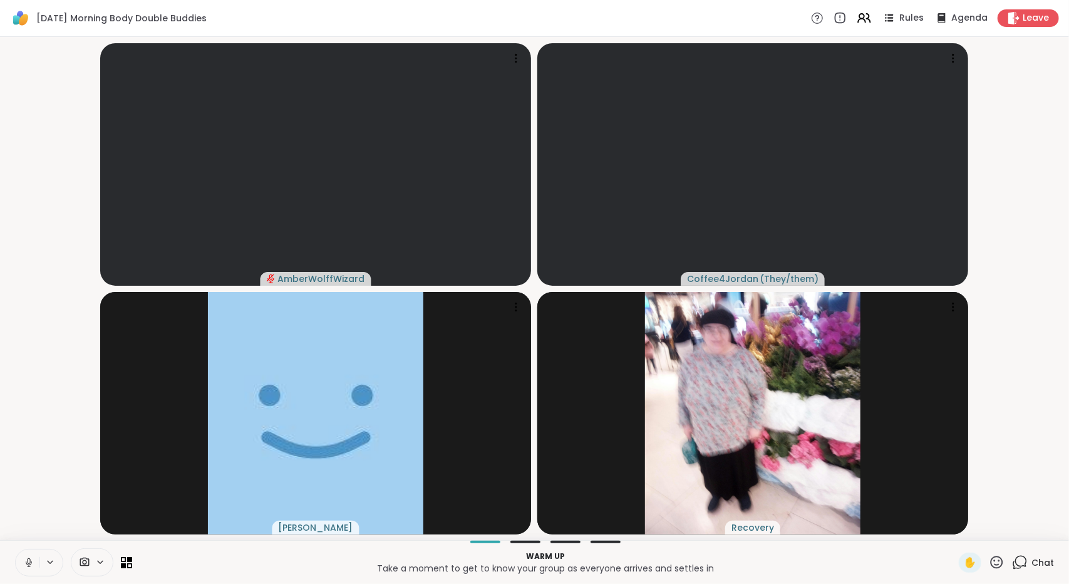
click at [31, 564] on icon at bounding box center [28, 562] width 11 height 11
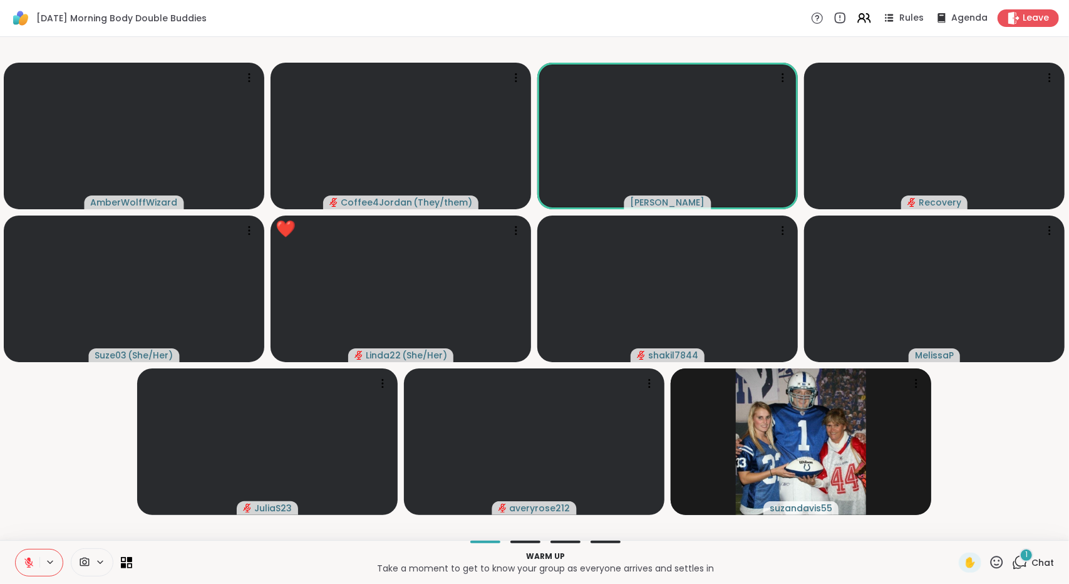
click at [989, 564] on icon at bounding box center [997, 562] width 16 height 16
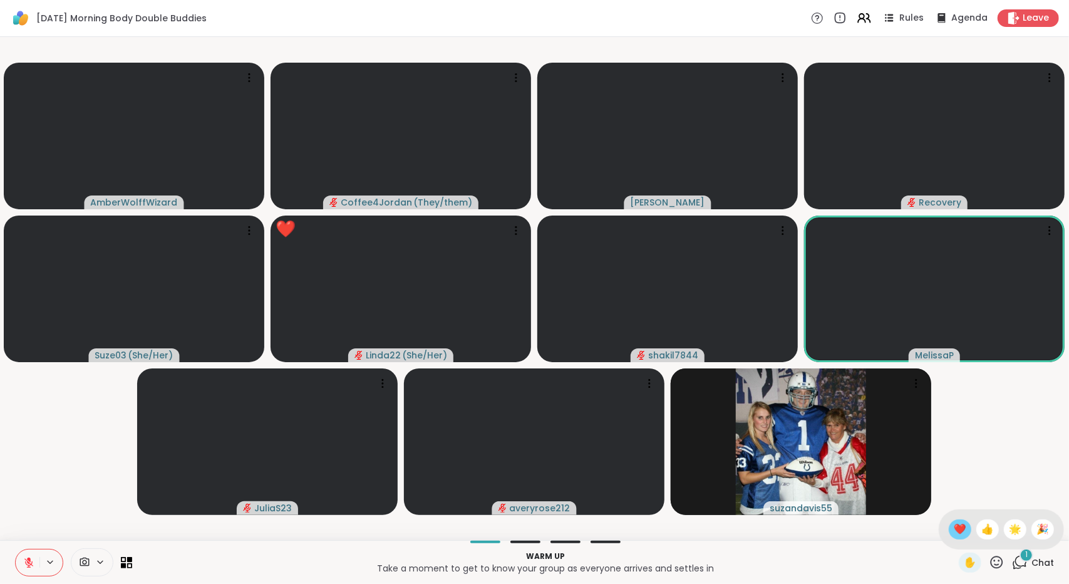
click at [954, 528] on span "❤️" at bounding box center [960, 529] width 13 height 15
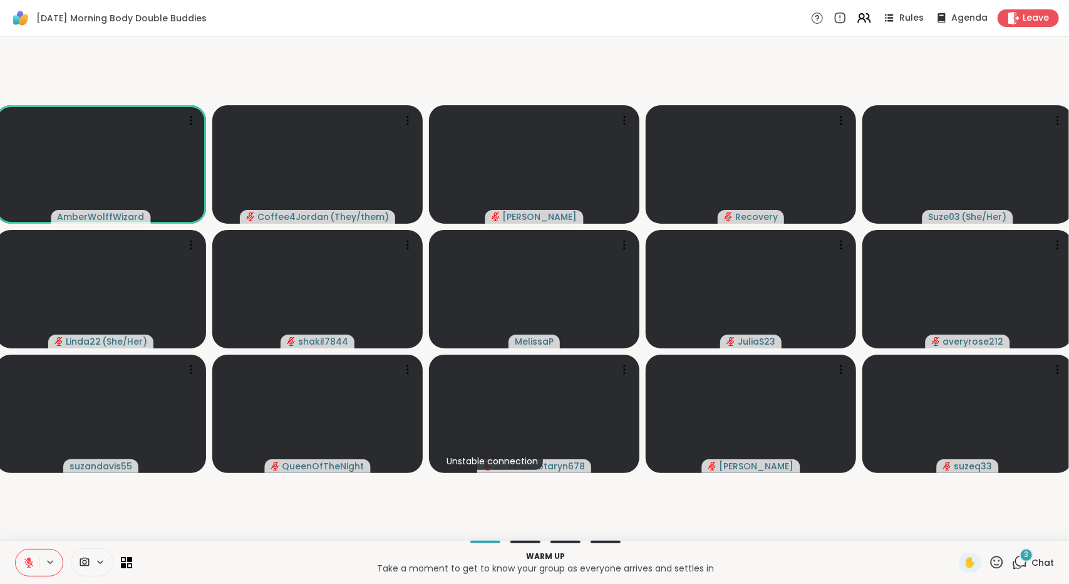
click at [1021, 572] on div "3 Chat" at bounding box center [1033, 562] width 42 height 20
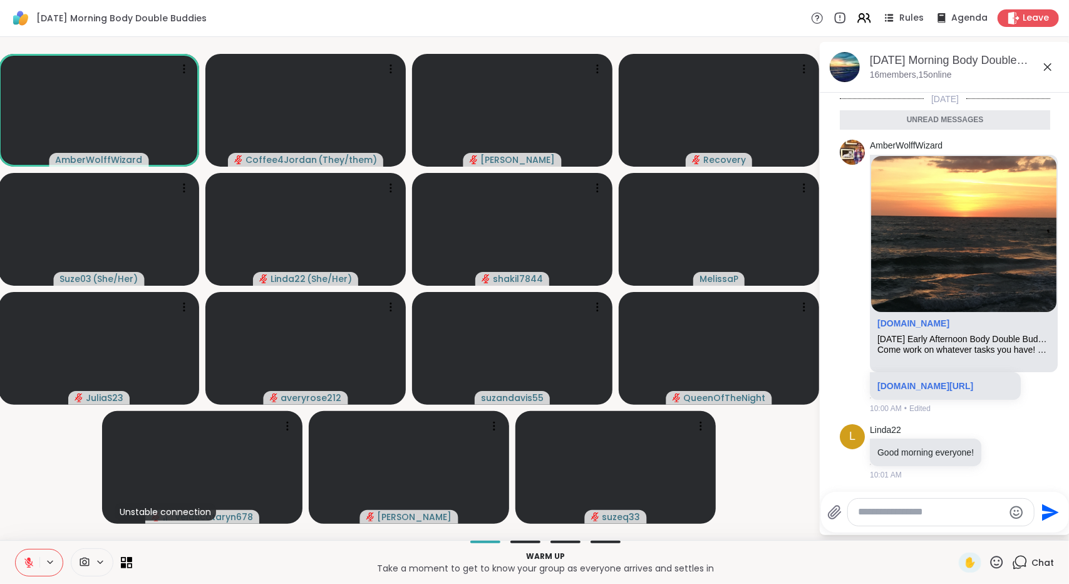
scroll to position [121, 0]
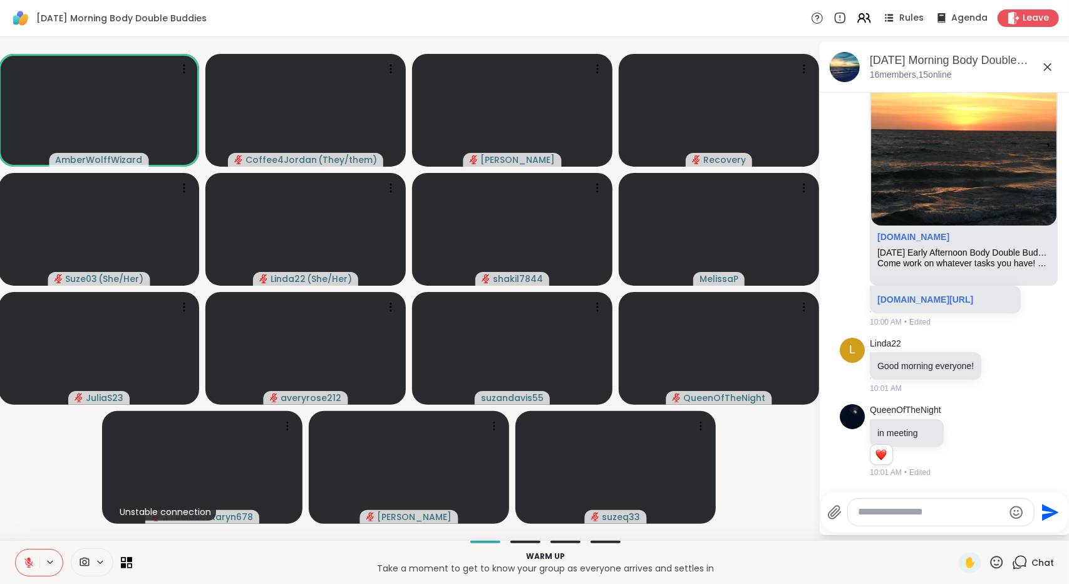
click at [1046, 71] on icon at bounding box center [1047, 66] width 15 height 15
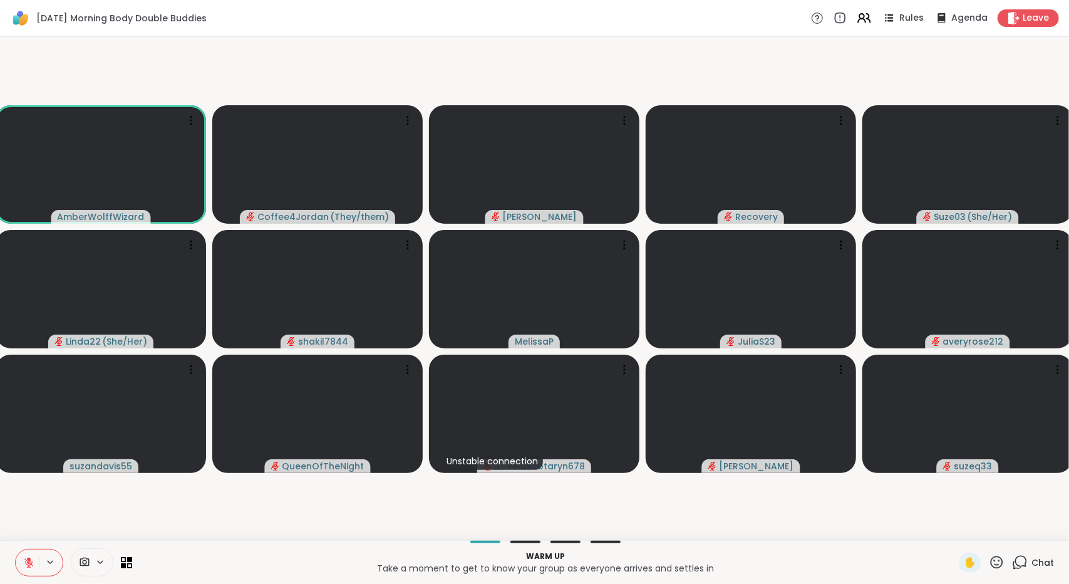
click at [989, 569] on icon at bounding box center [997, 562] width 16 height 16
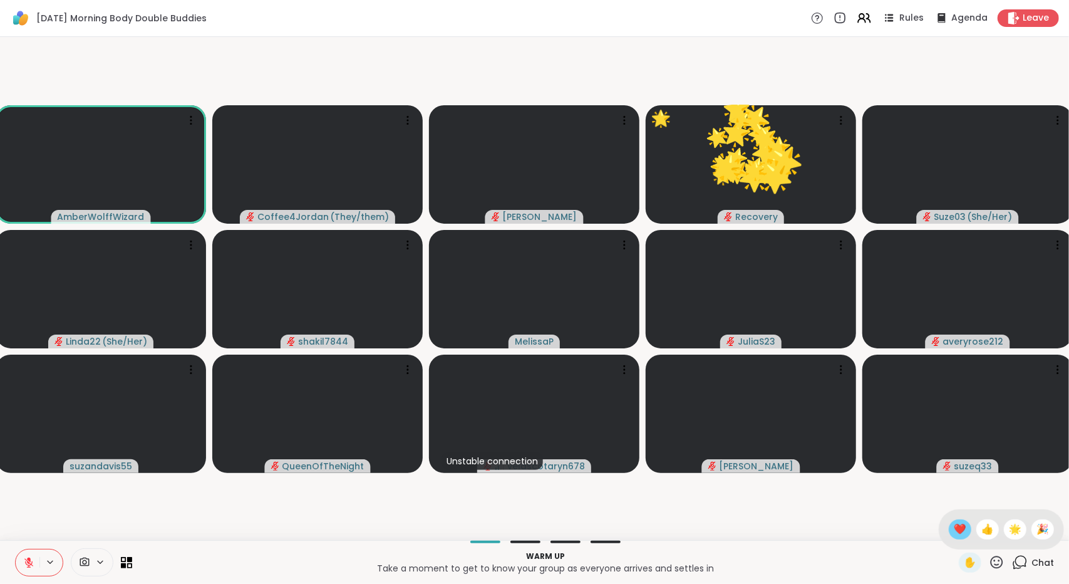
click at [949, 537] on div "❤️" at bounding box center [960, 529] width 23 height 20
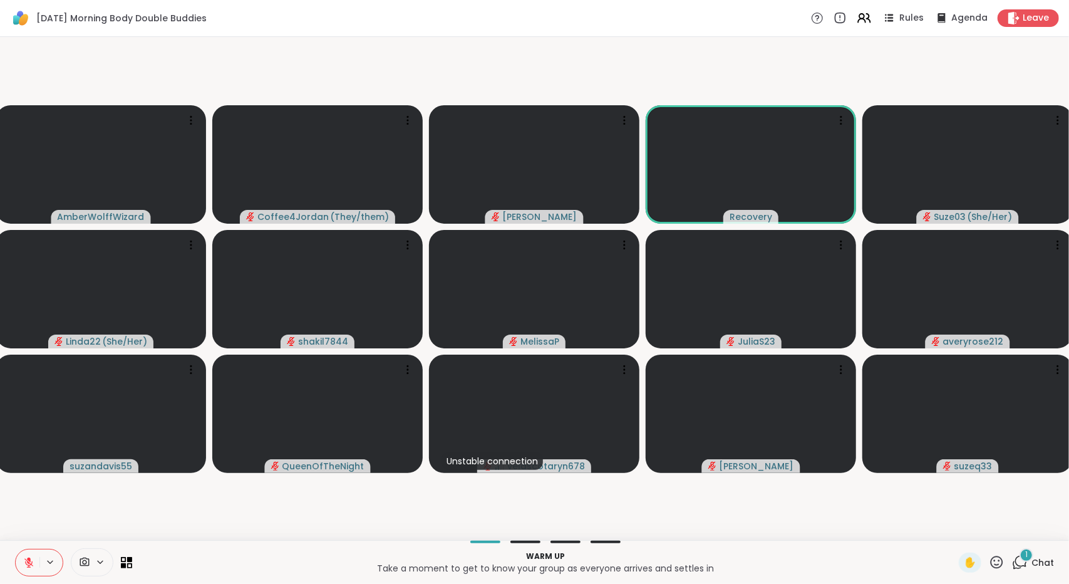
click at [1031, 562] on span "Chat" at bounding box center [1042, 562] width 23 height 13
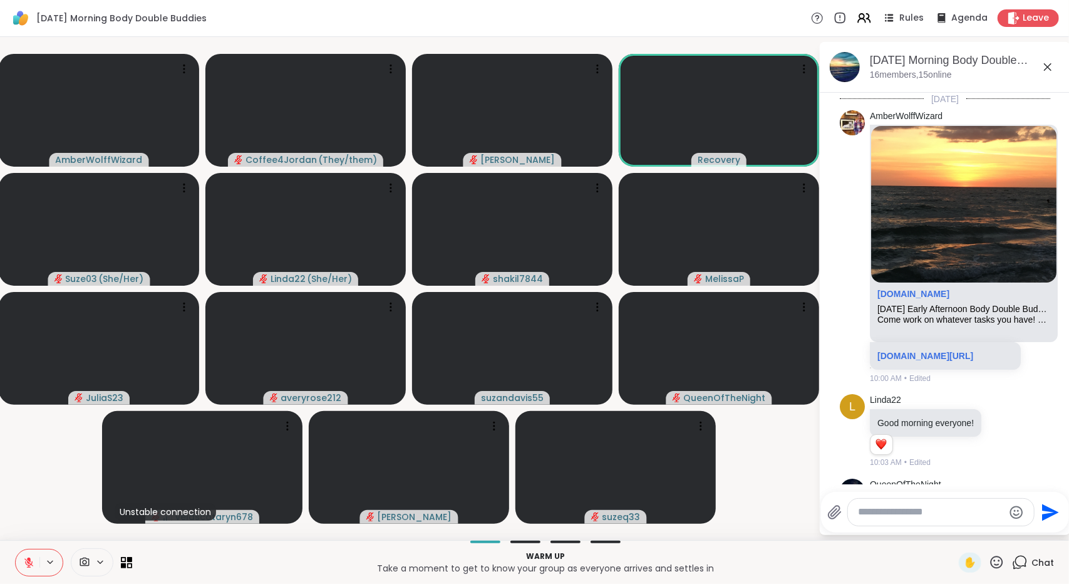
scroll to position [249, 0]
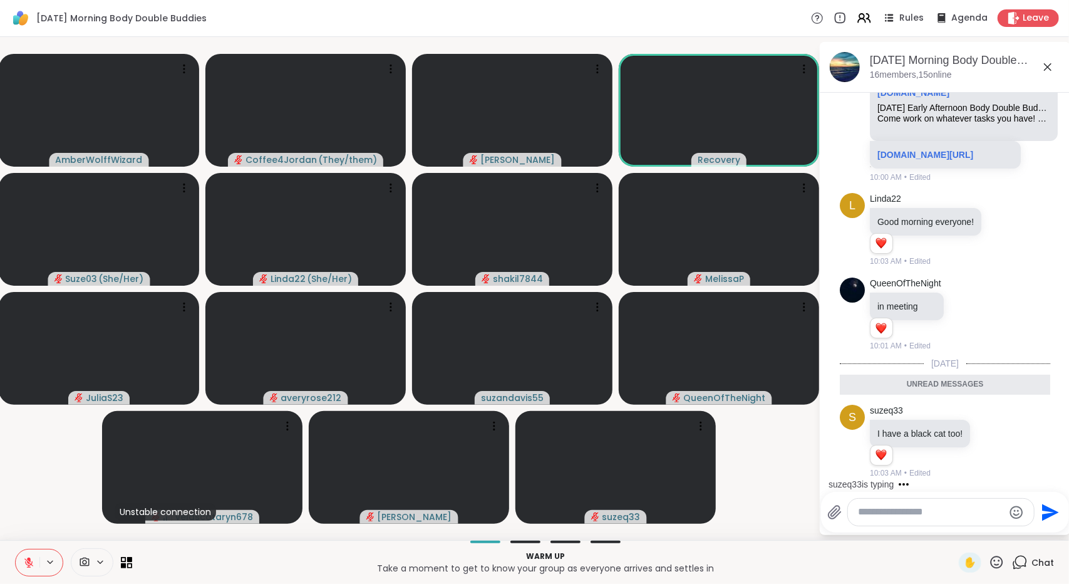
click at [1052, 67] on icon at bounding box center [1047, 66] width 15 height 15
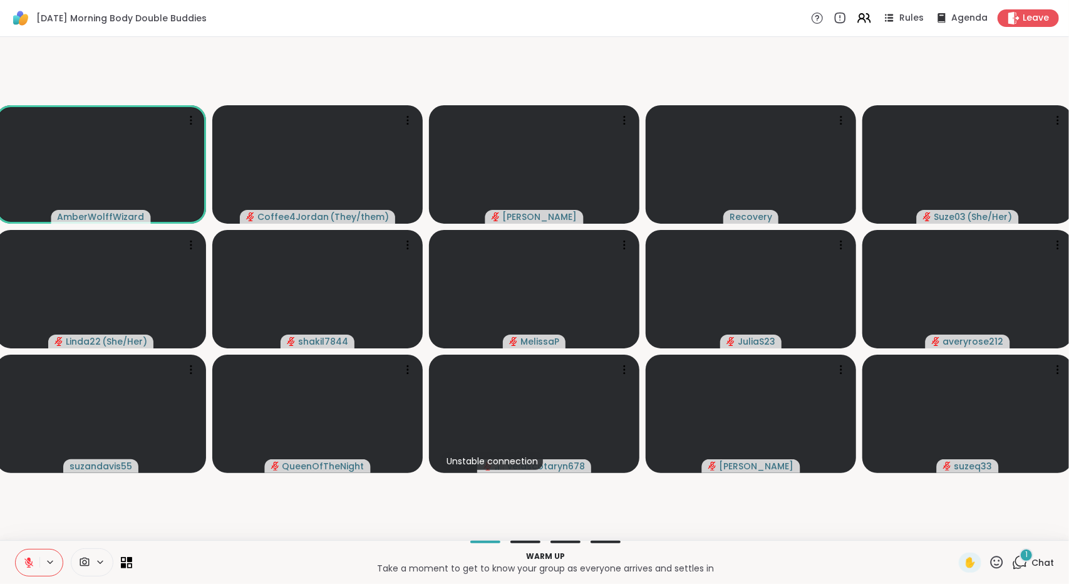
click at [1031, 564] on span "Chat" at bounding box center [1042, 562] width 23 height 13
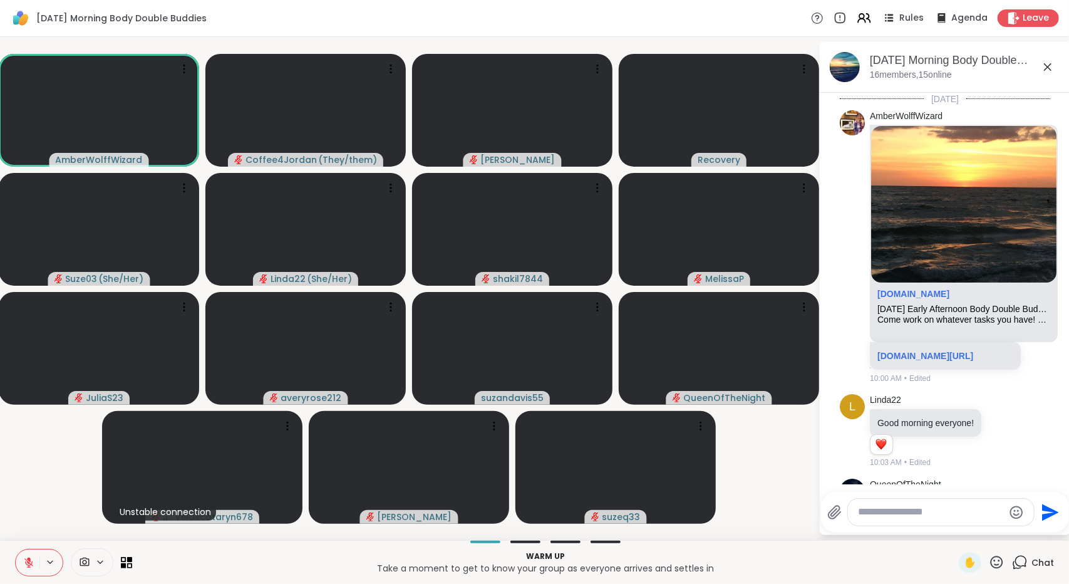
scroll to position [339, 0]
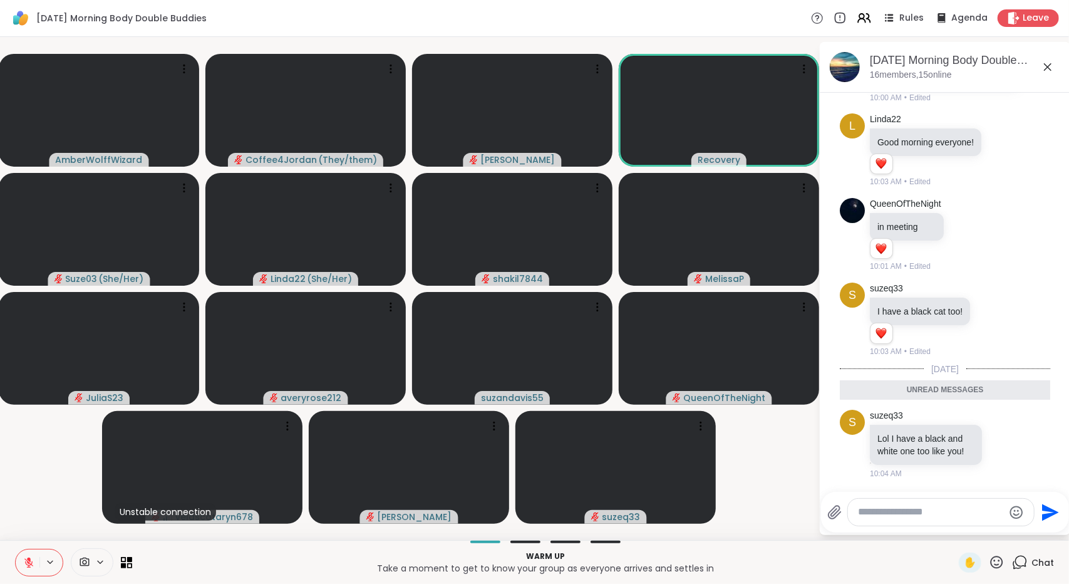
click at [1047, 69] on icon at bounding box center [1047, 66] width 15 height 15
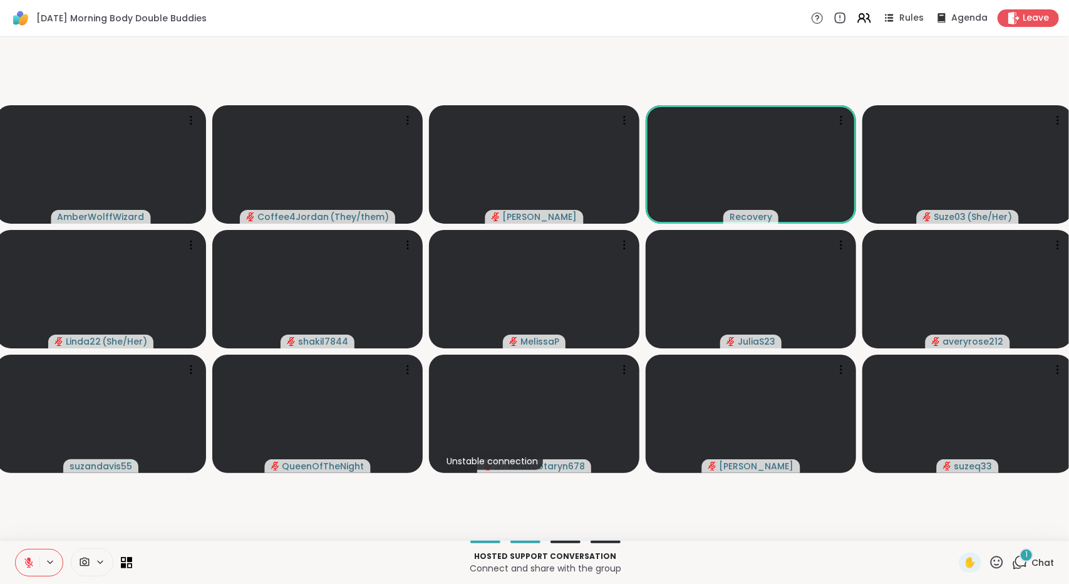
click at [1012, 560] on icon at bounding box center [1020, 562] width 16 height 16
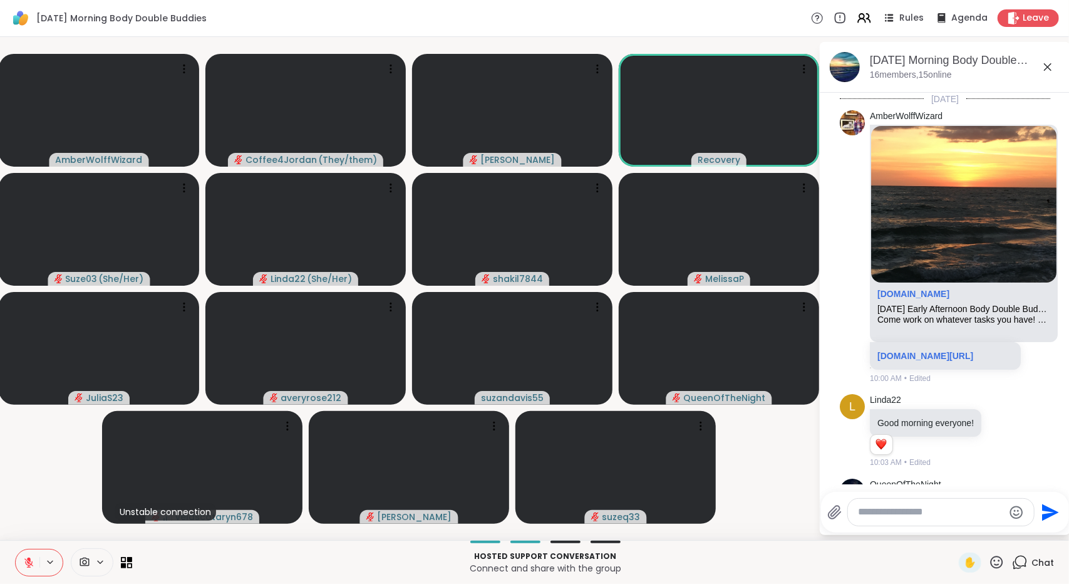
scroll to position [474, 0]
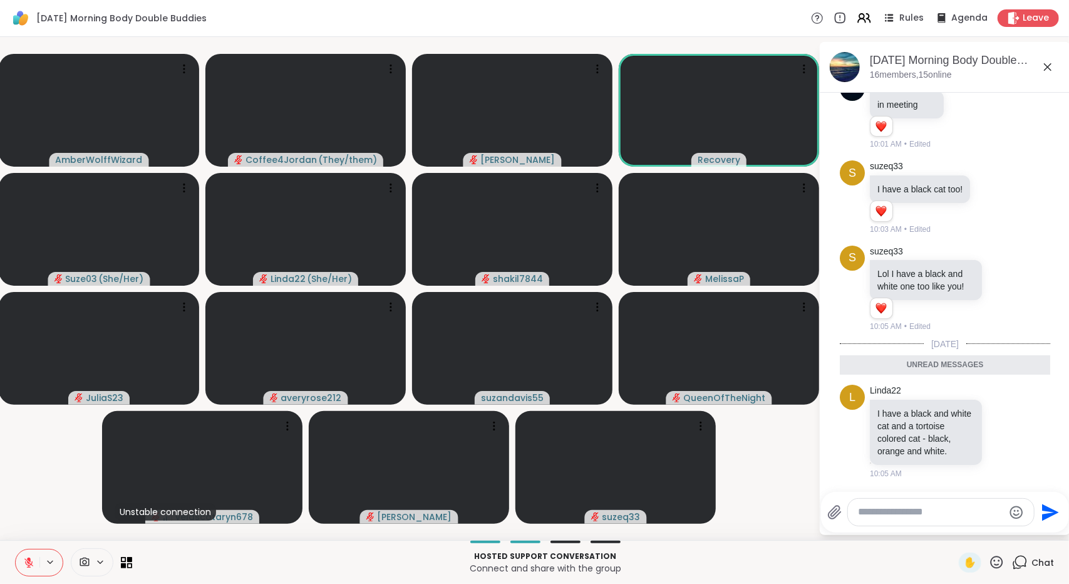
click at [1048, 66] on icon at bounding box center [1048, 67] width 8 height 8
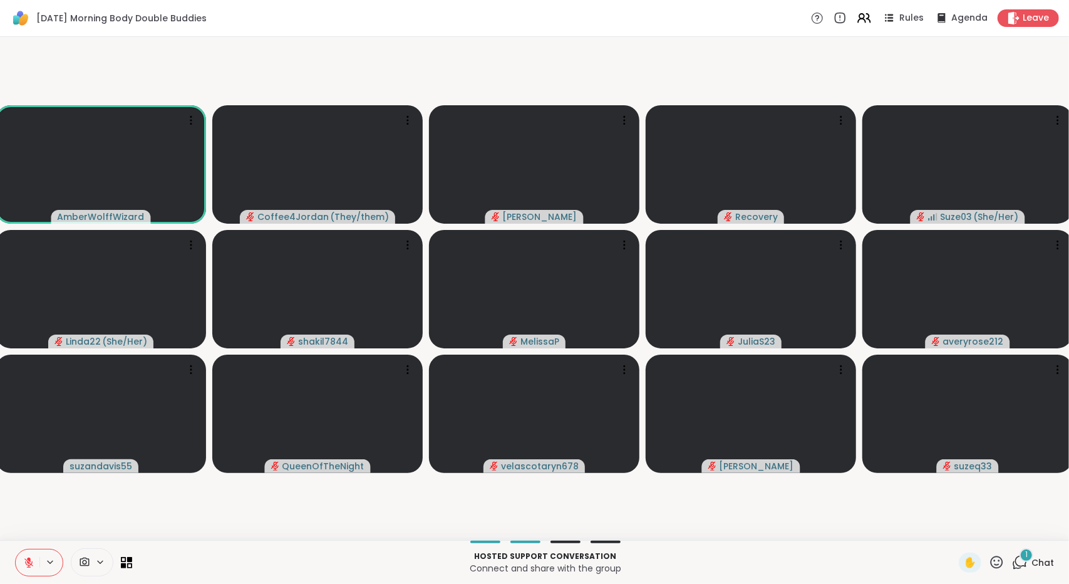
click at [1022, 555] on div "1" at bounding box center [1026, 555] width 14 height 14
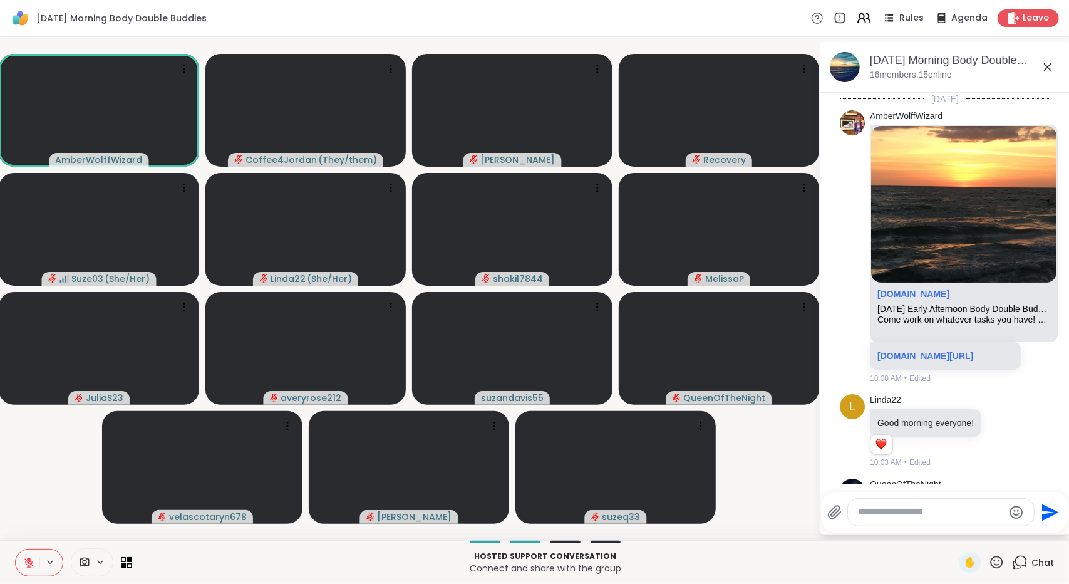
scroll to position [584, 0]
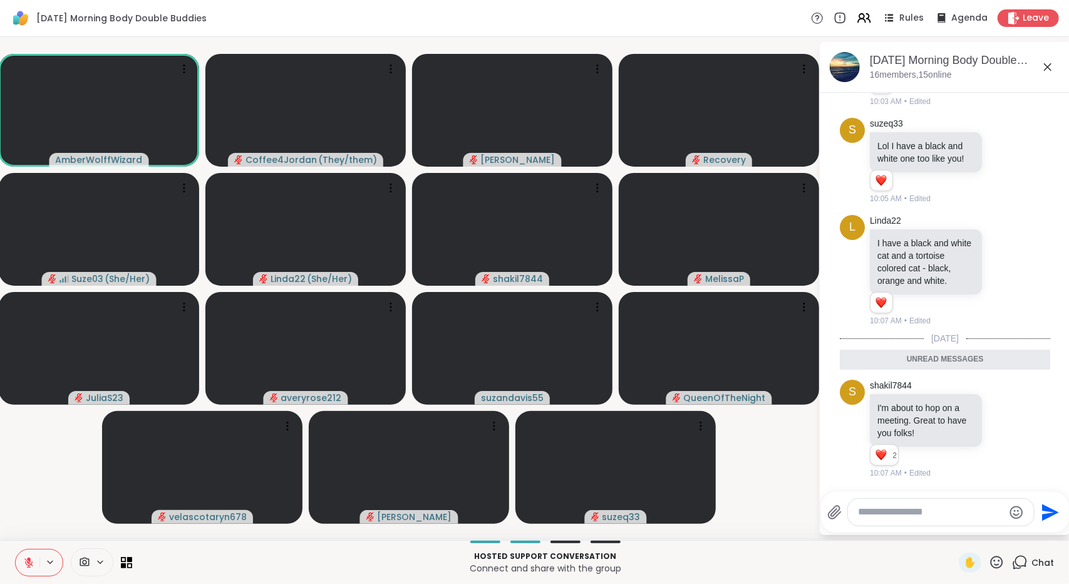
click at [1051, 76] on div "[DATE] Morning Body Double Buddies, [DATE] members, 15 online" at bounding box center [965, 67] width 190 height 28
click at [1051, 70] on icon at bounding box center [1048, 67] width 8 height 8
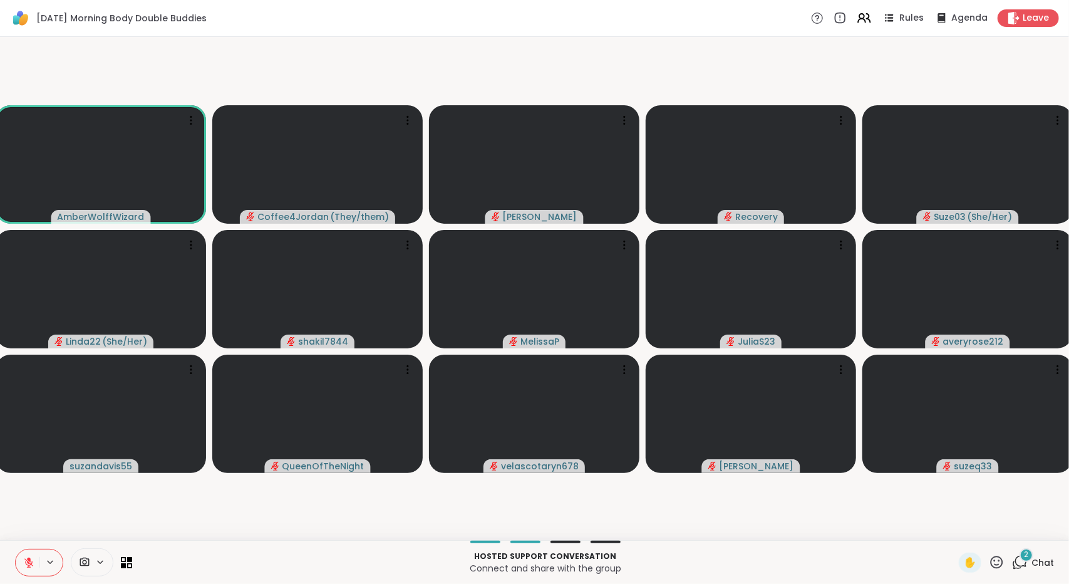
click at [1020, 567] on div "2 Chat" at bounding box center [1033, 562] width 42 height 20
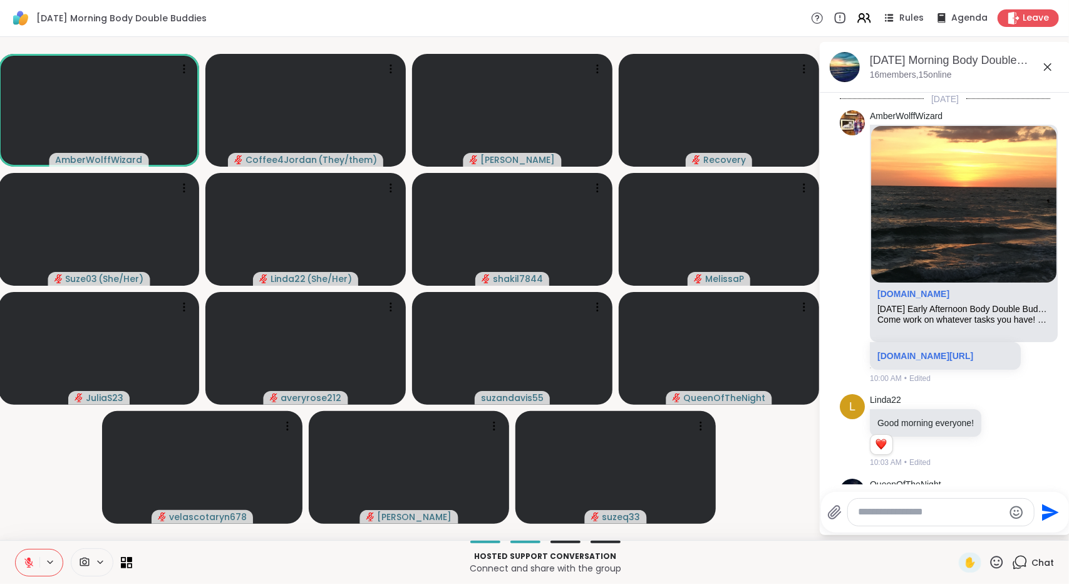
scroll to position [900, 0]
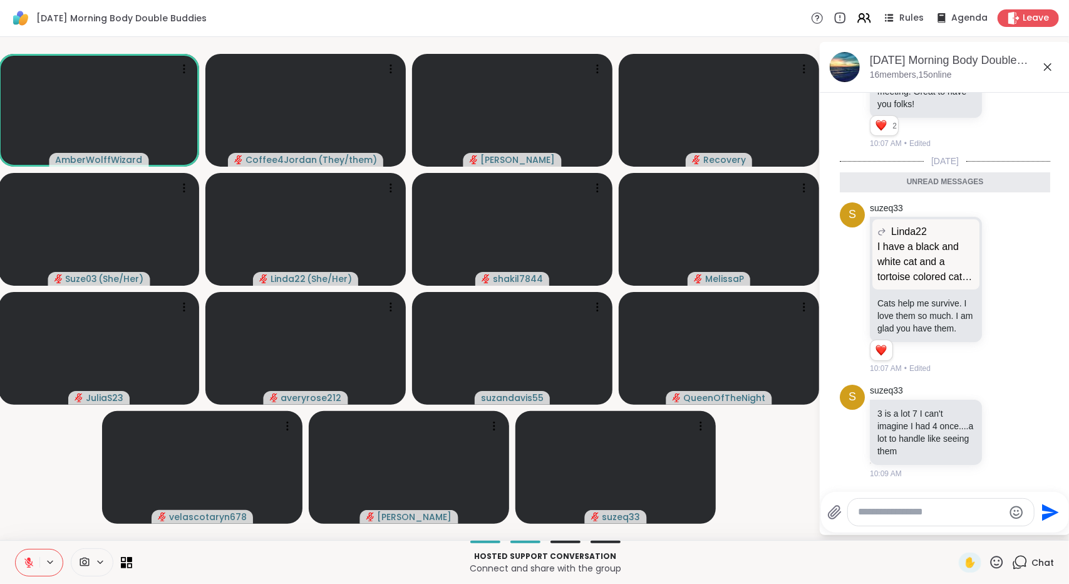
click at [1051, 66] on icon at bounding box center [1047, 66] width 15 height 15
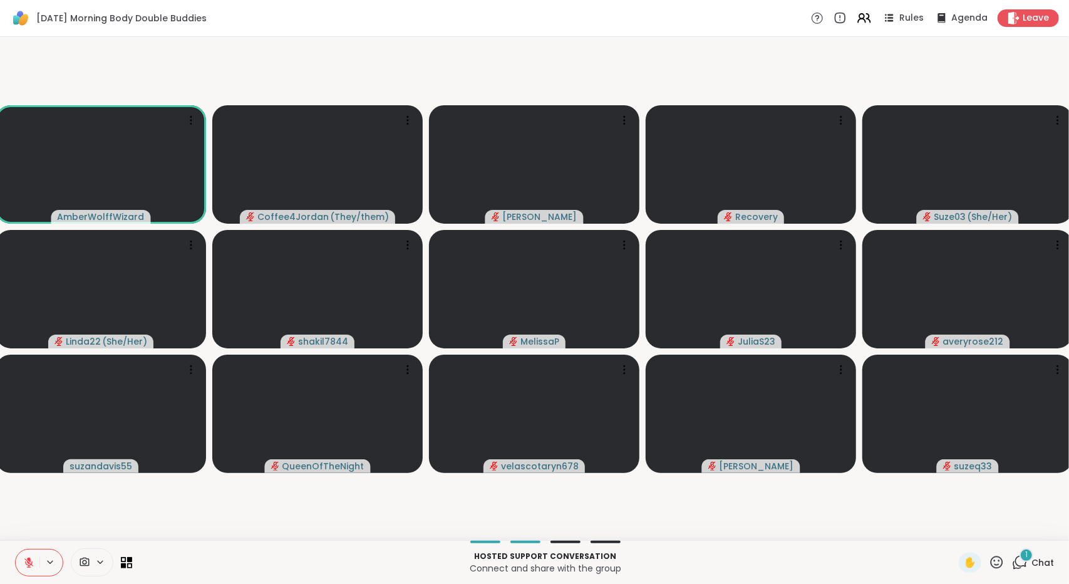
click at [1018, 568] on icon at bounding box center [1020, 562] width 16 height 16
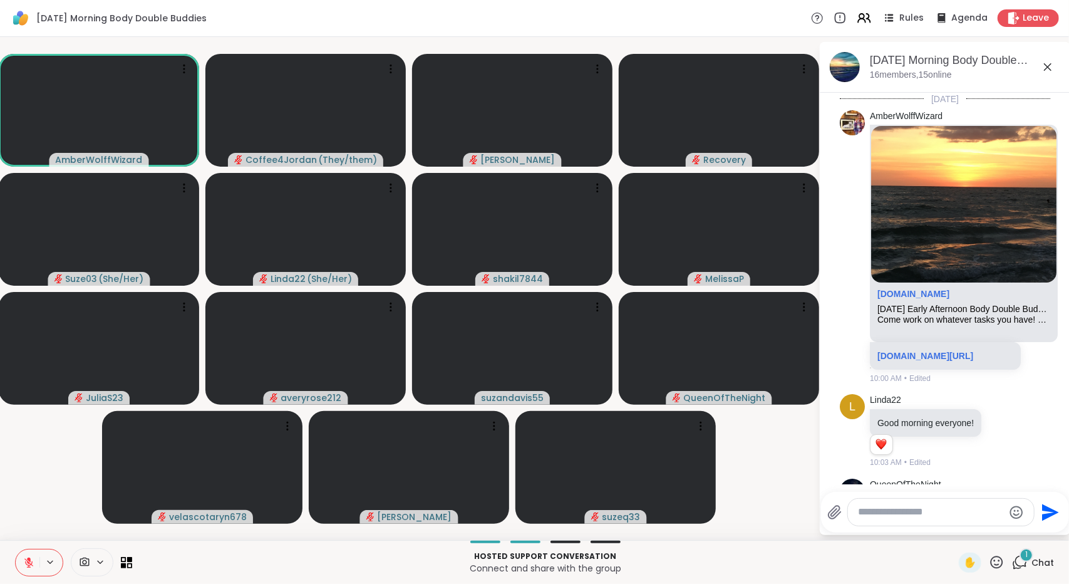
scroll to position [1004, 0]
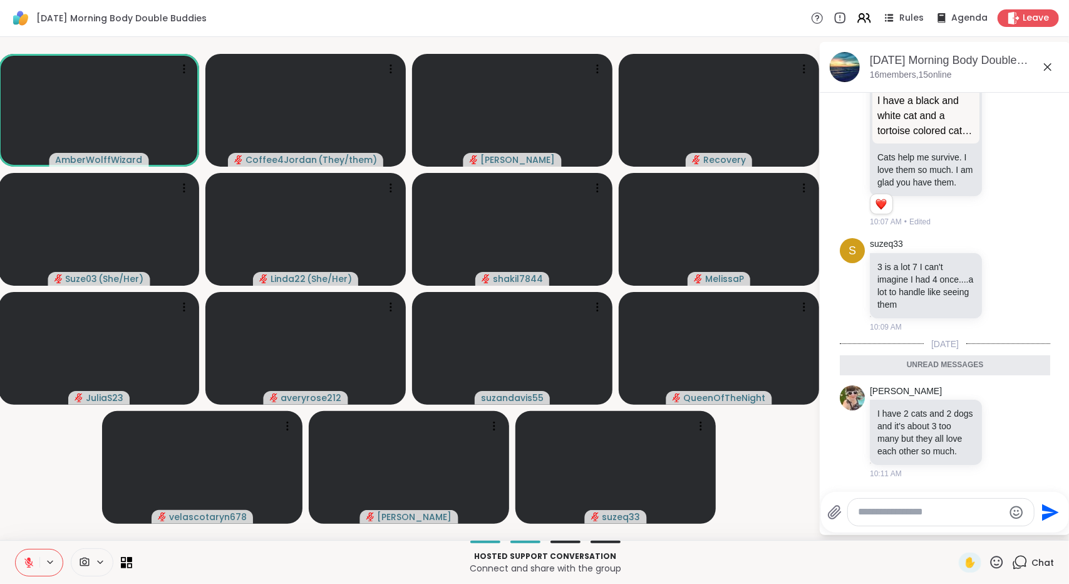
click at [1046, 70] on icon at bounding box center [1047, 66] width 15 height 15
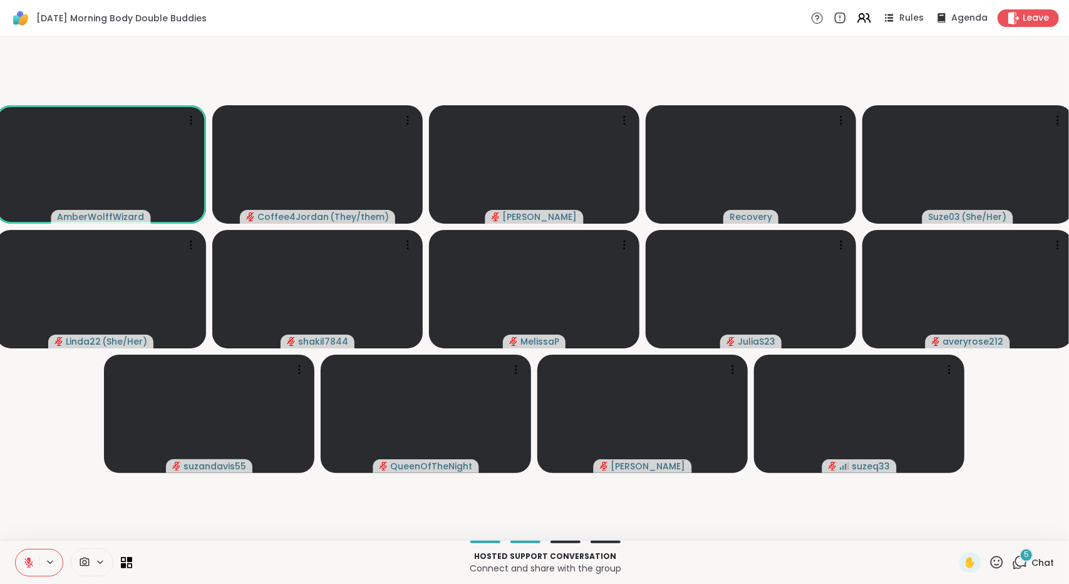
click at [989, 561] on icon at bounding box center [997, 562] width 16 height 16
click at [954, 529] on span "❤️" at bounding box center [960, 529] width 13 height 15
click at [1012, 563] on icon at bounding box center [1020, 562] width 16 height 16
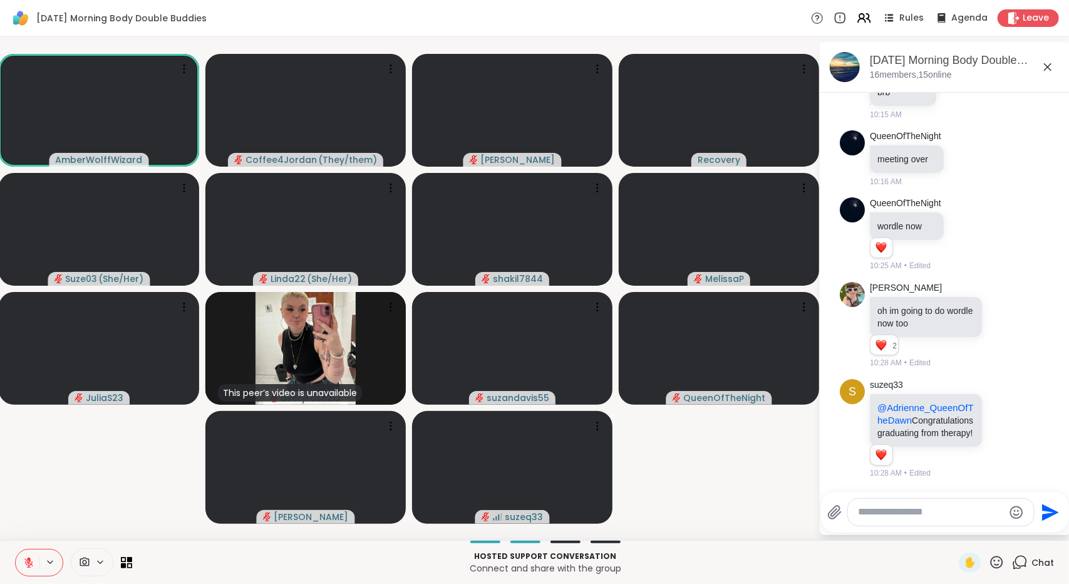
scroll to position [1469, 0]
click at [1048, 64] on icon at bounding box center [1047, 66] width 15 height 15
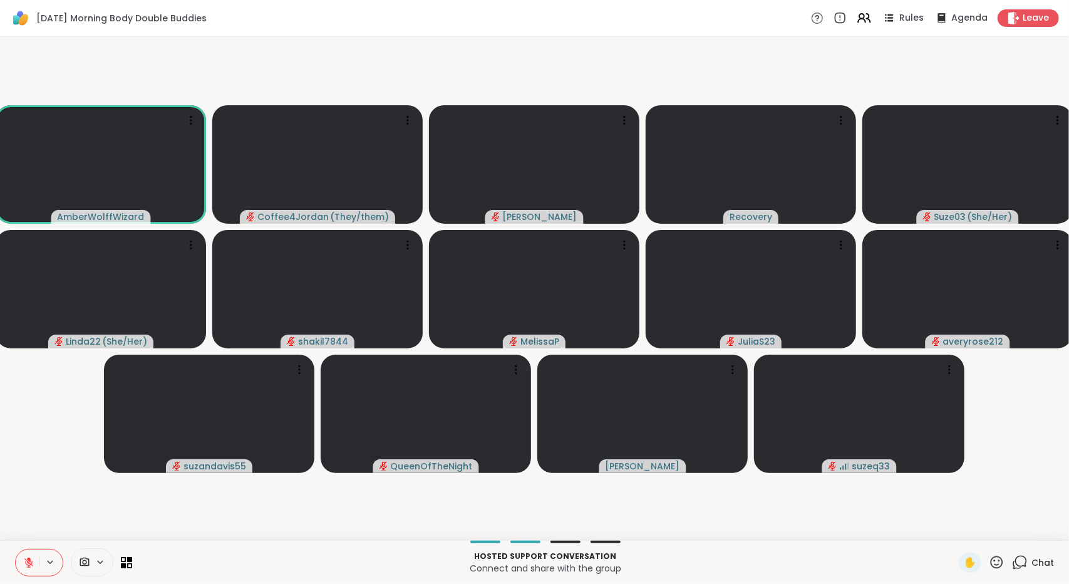
click at [993, 564] on icon at bounding box center [997, 561] width 13 height 13
click at [954, 532] on span "❤️" at bounding box center [960, 529] width 13 height 15
click at [1036, 568] on span "Chat" at bounding box center [1042, 562] width 23 height 13
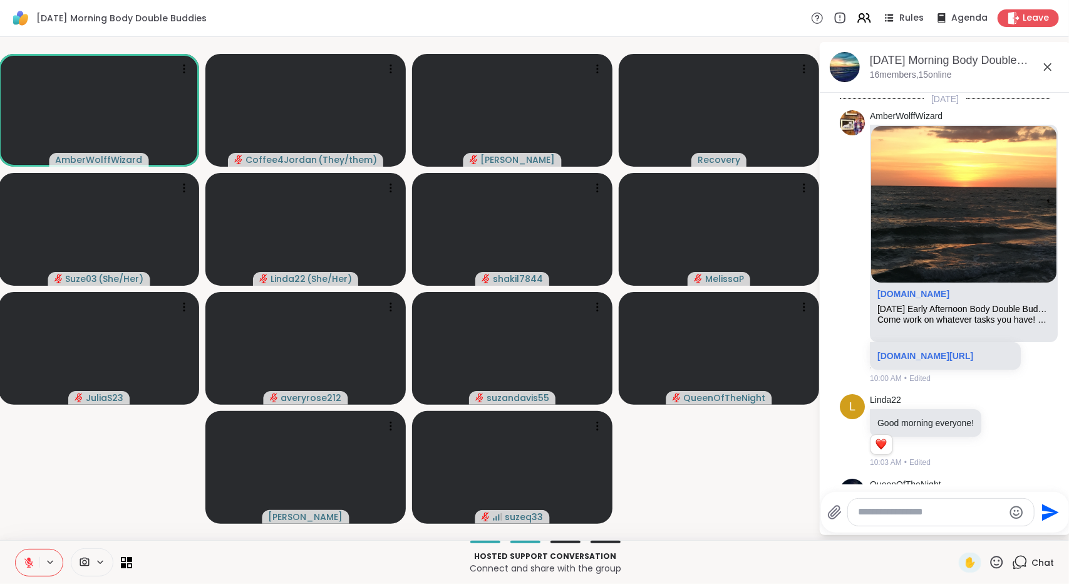
scroll to position [1427, 0]
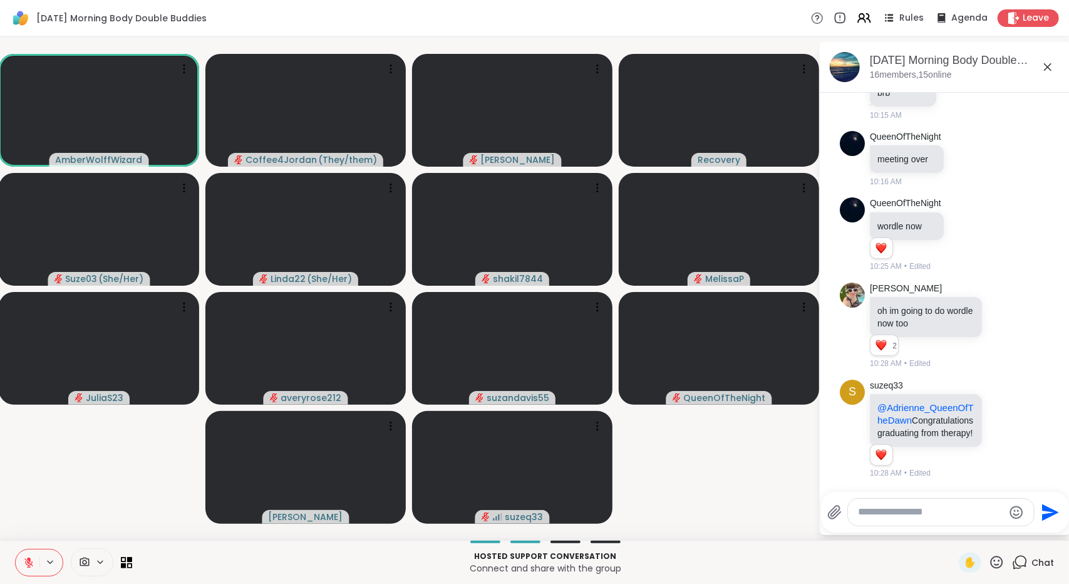
click at [964, 517] on textarea "Type your message" at bounding box center [931, 511] width 146 height 13
type textarea "**********"
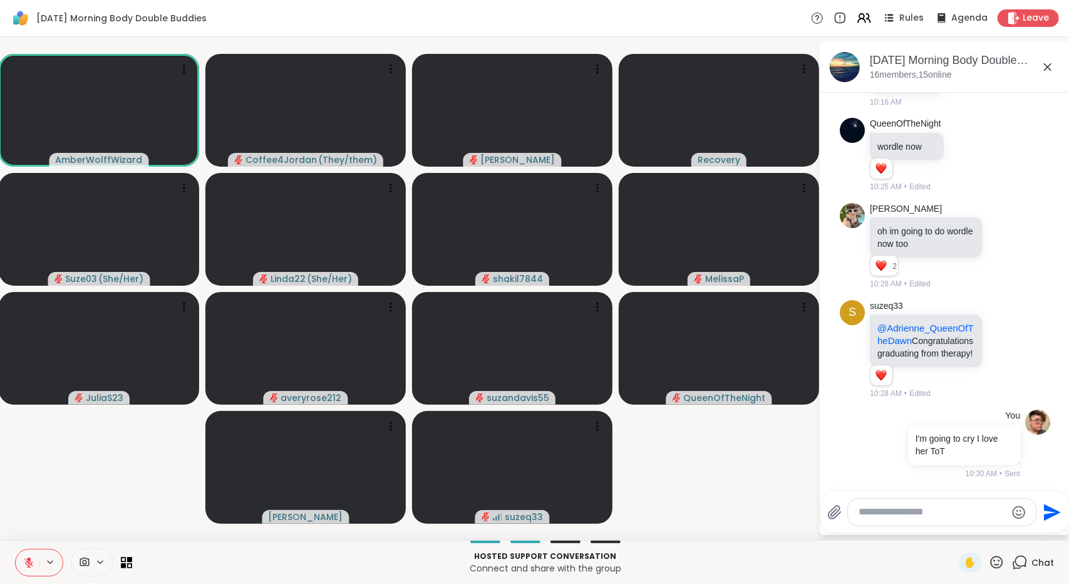
scroll to position [1506, 0]
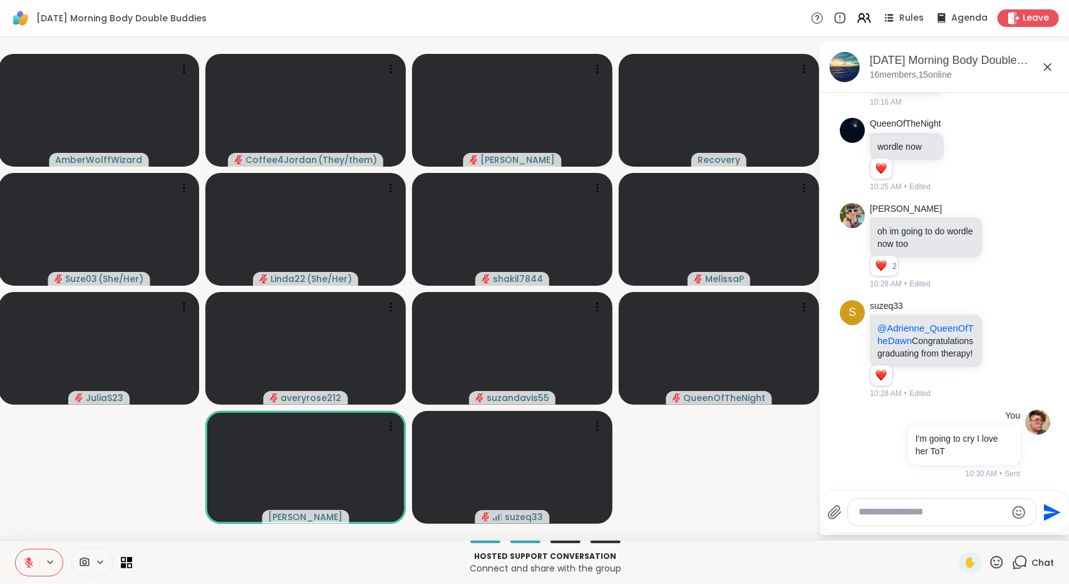
click at [1040, 70] on icon at bounding box center [1047, 66] width 15 height 15
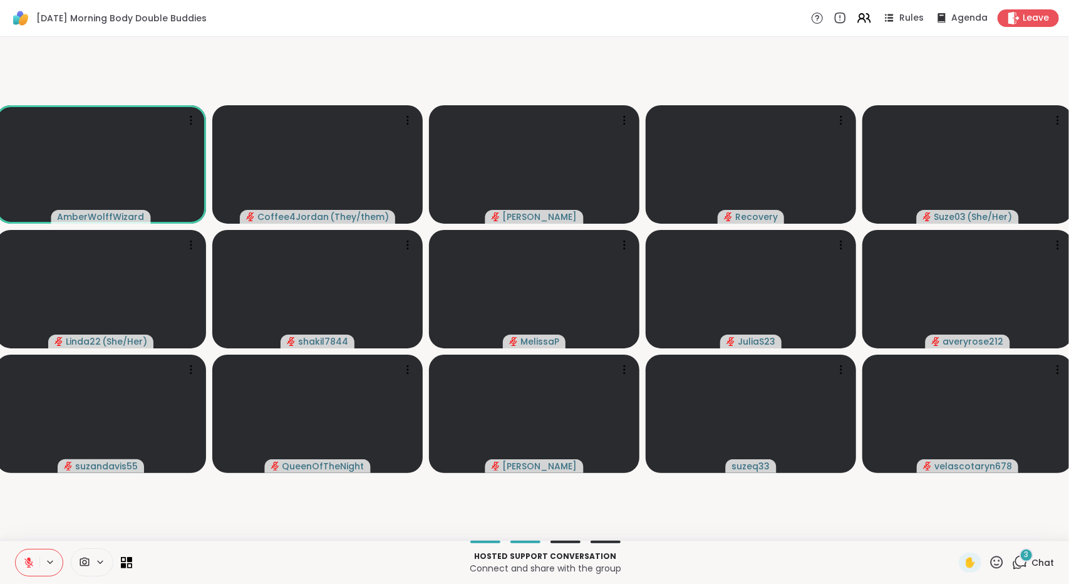
click at [1015, 565] on icon at bounding box center [1021, 560] width 12 height 11
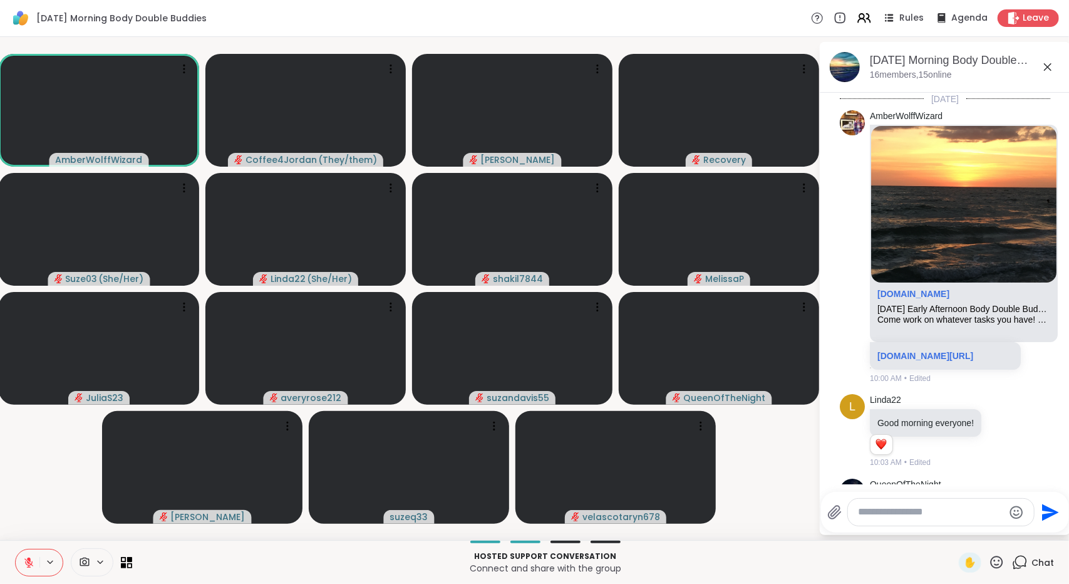
scroll to position [1839, 0]
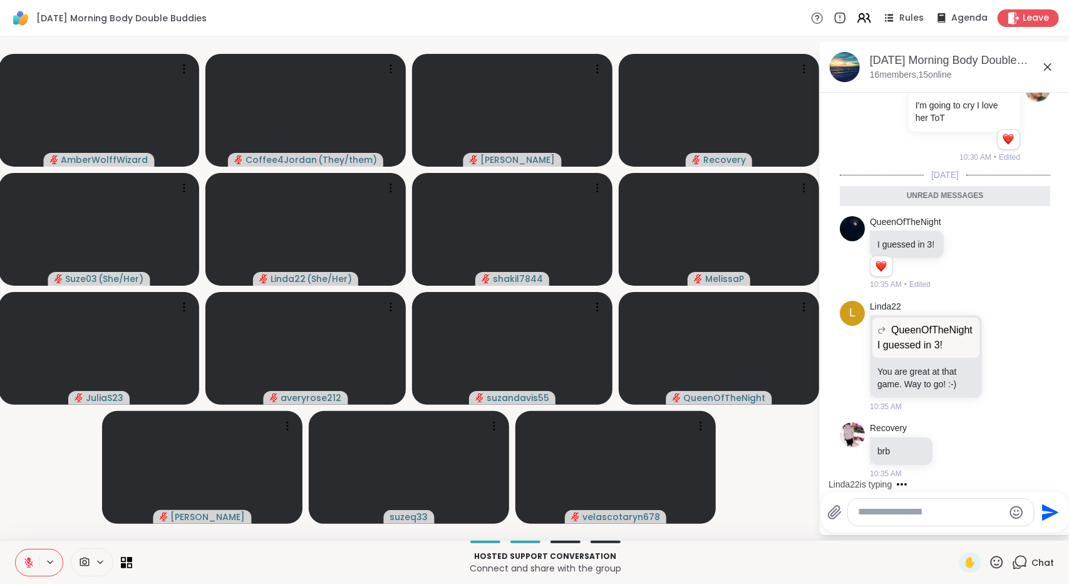
click at [1046, 64] on icon at bounding box center [1048, 67] width 8 height 8
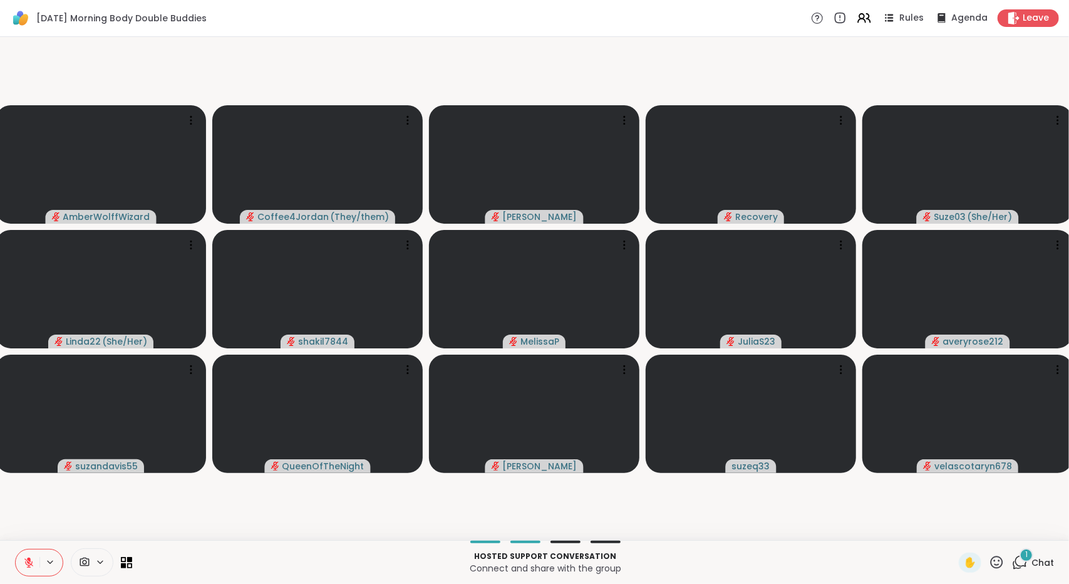
click at [1031, 565] on span "Chat" at bounding box center [1042, 562] width 23 height 13
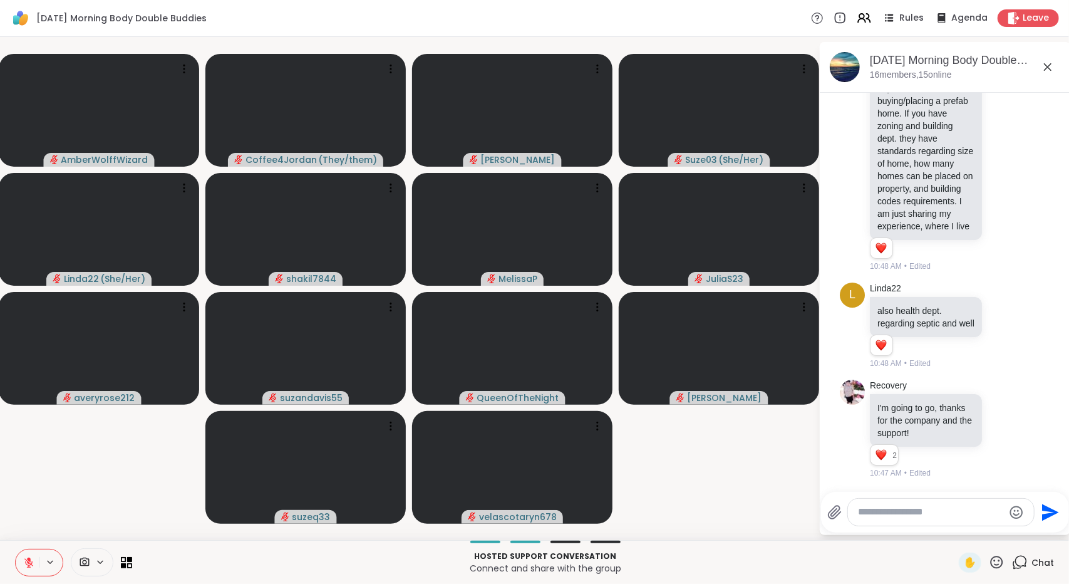
scroll to position [2312, 0]
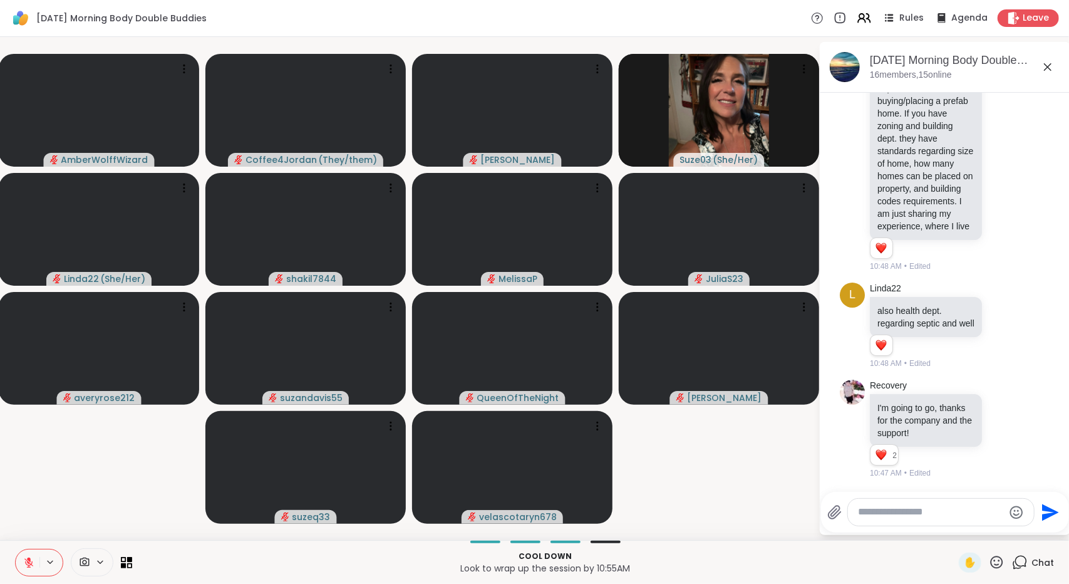
click at [969, 508] on textarea "Type your message" at bounding box center [931, 511] width 146 height 13
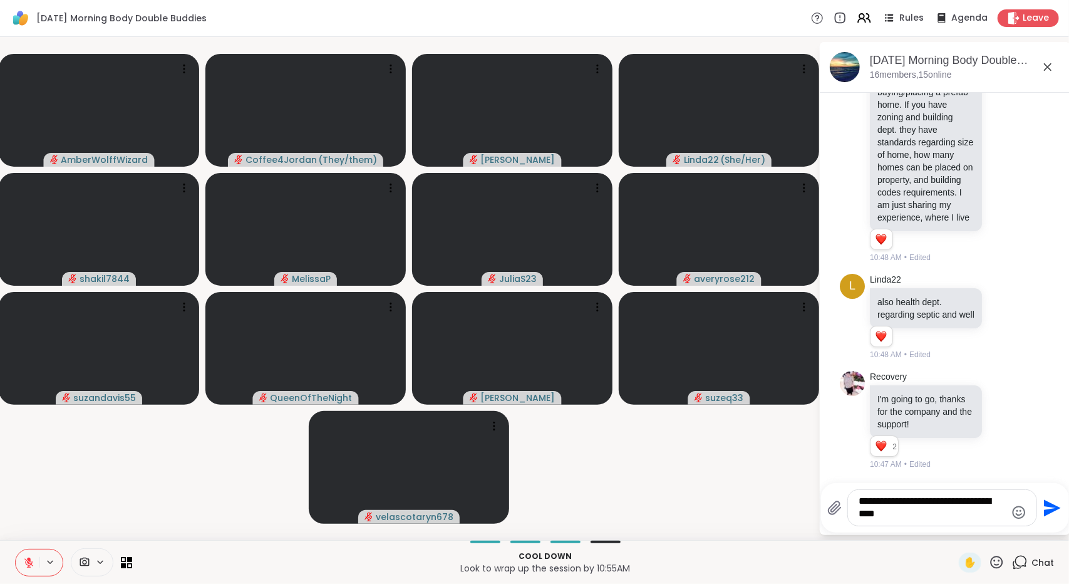
type textarea "**********"
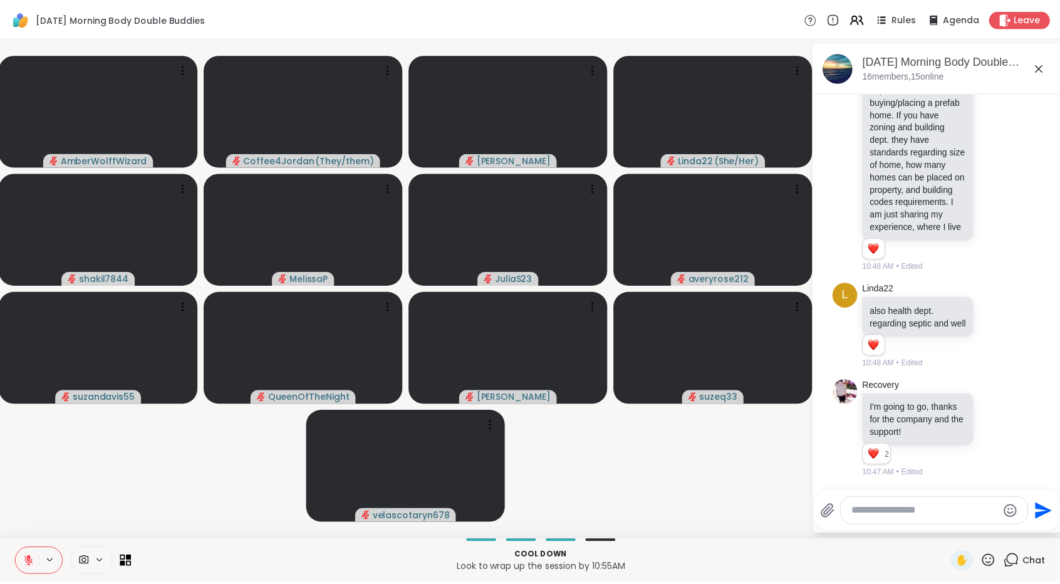
scroll to position [2391, 0]
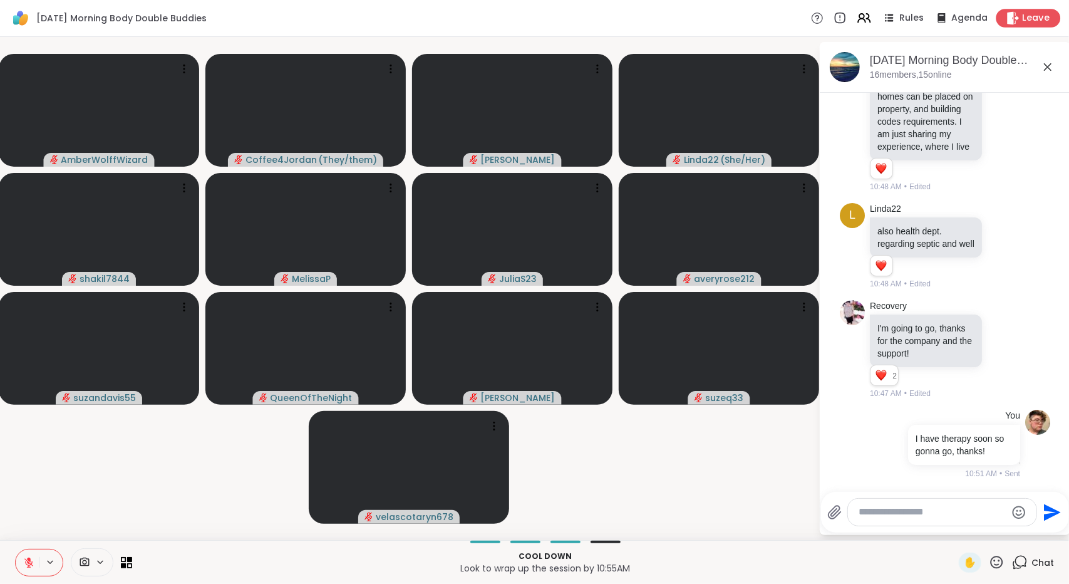
click at [1027, 14] on span "Leave" at bounding box center [1037, 18] width 28 height 13
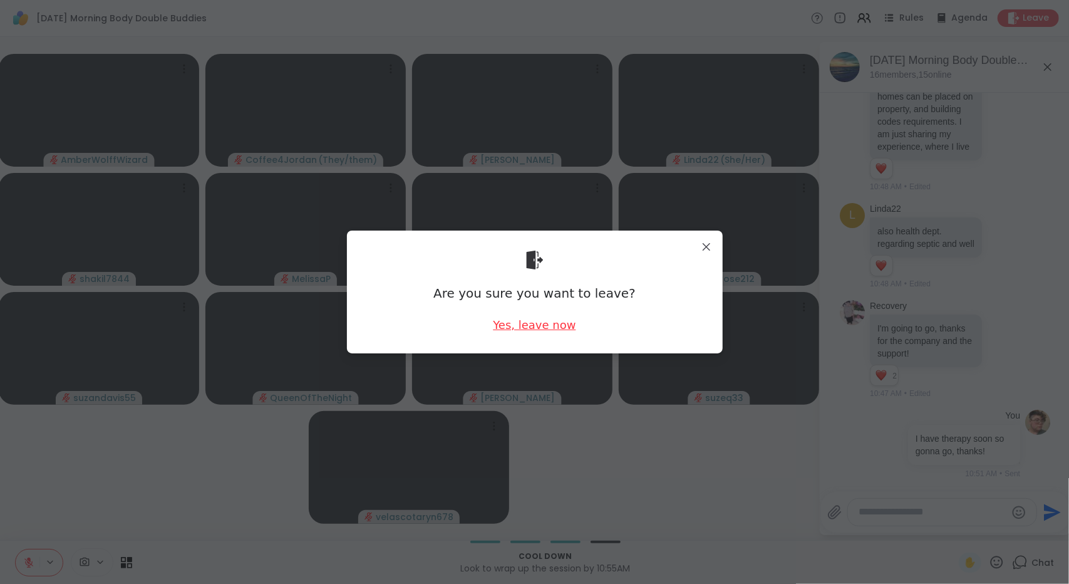
click at [547, 324] on div "Yes, leave now" at bounding box center [534, 325] width 83 height 16
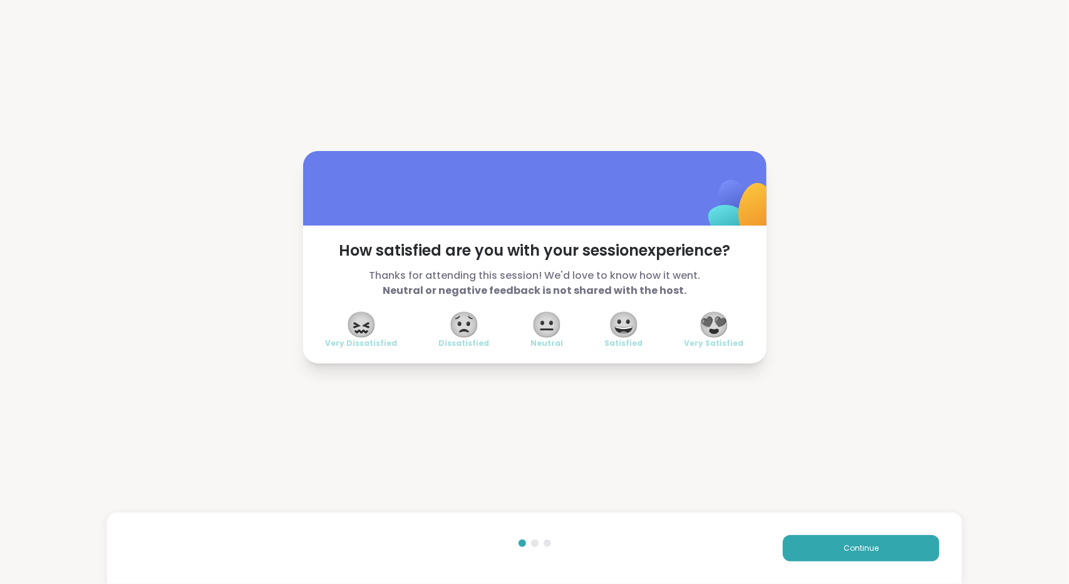
click at [715, 323] on span "😍" at bounding box center [713, 324] width 31 height 23
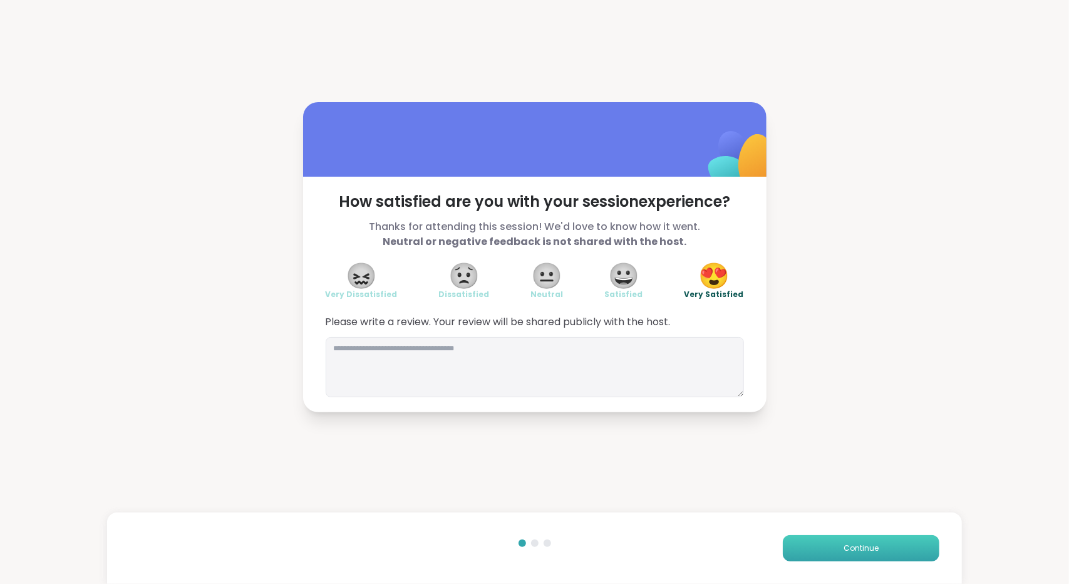
click at [822, 556] on button "Continue" at bounding box center [861, 548] width 157 height 26
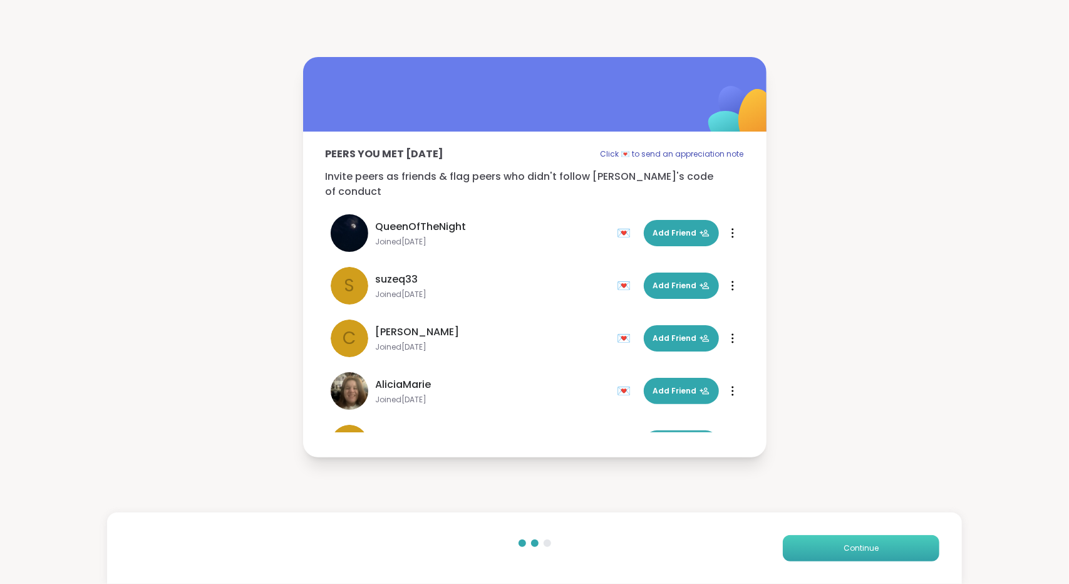
click at [822, 556] on button "Continue" at bounding box center [861, 548] width 157 height 26
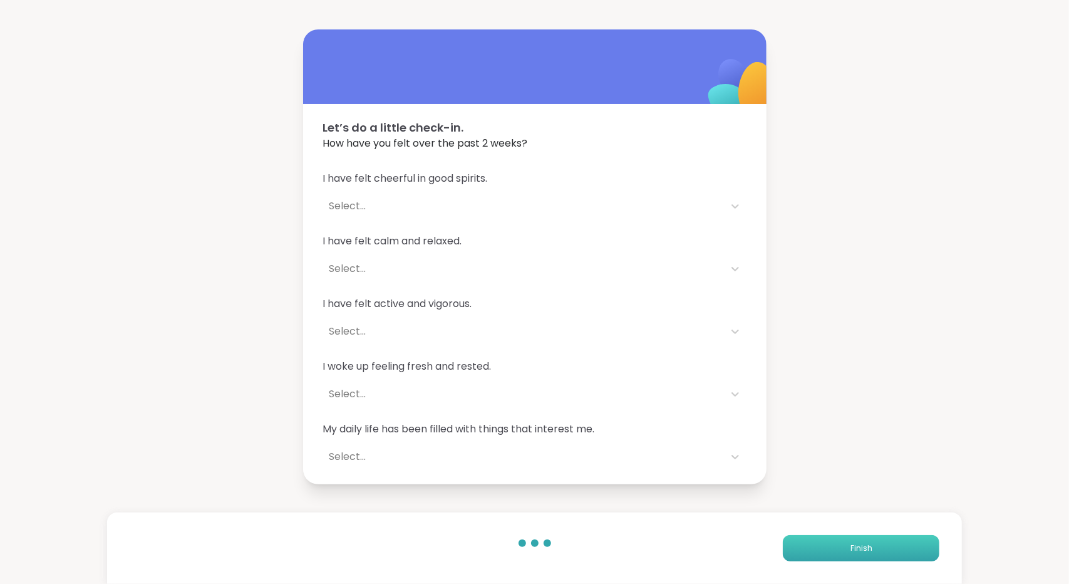
click at [822, 556] on button "Finish" at bounding box center [861, 548] width 157 height 26
